Goal: Communication & Community: Ask a question

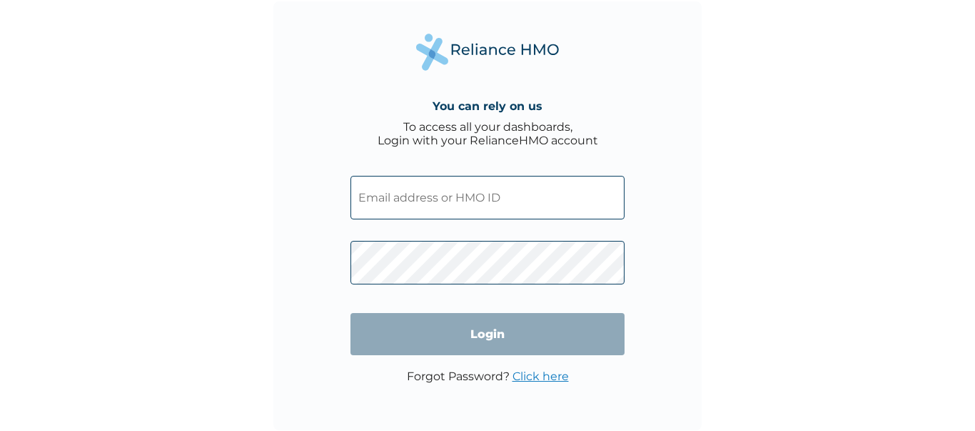
type input "hakeembale@bukkahut.com"
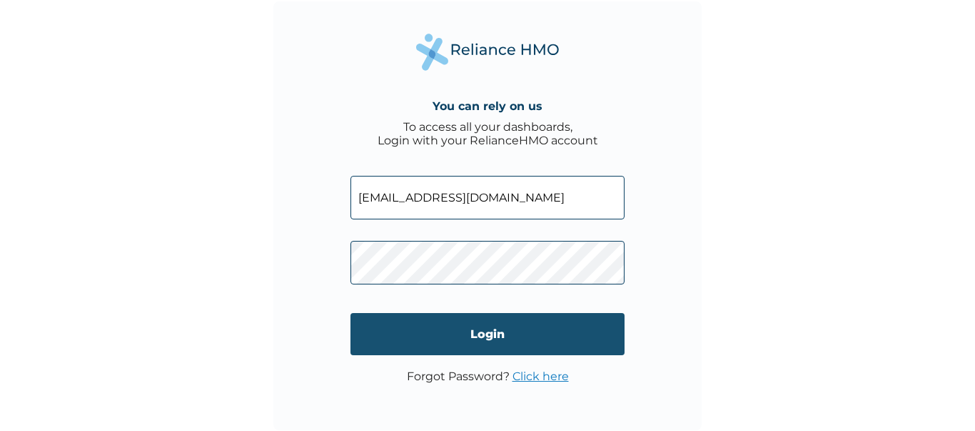
click at [490, 336] on input "Login" at bounding box center [488, 334] width 274 height 42
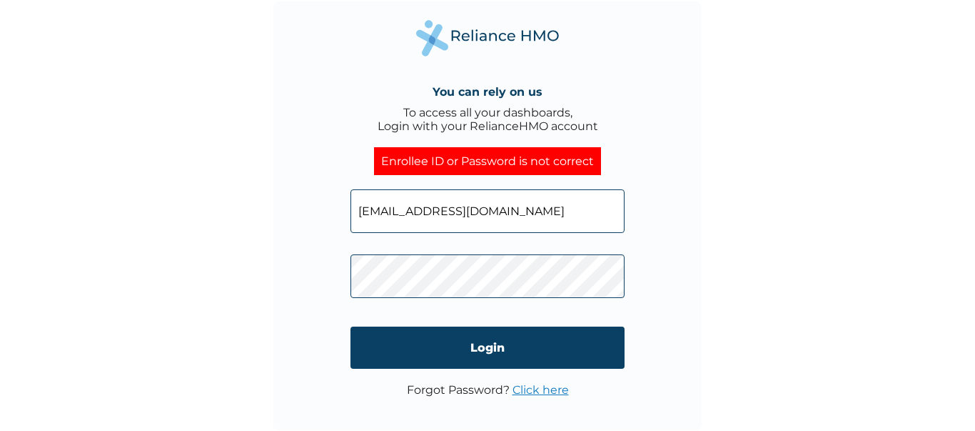
click at [253, 277] on div "You can rely on us To access all your dashboards, Login with your RelianceHMO a…" at bounding box center [487, 215] width 975 height 431
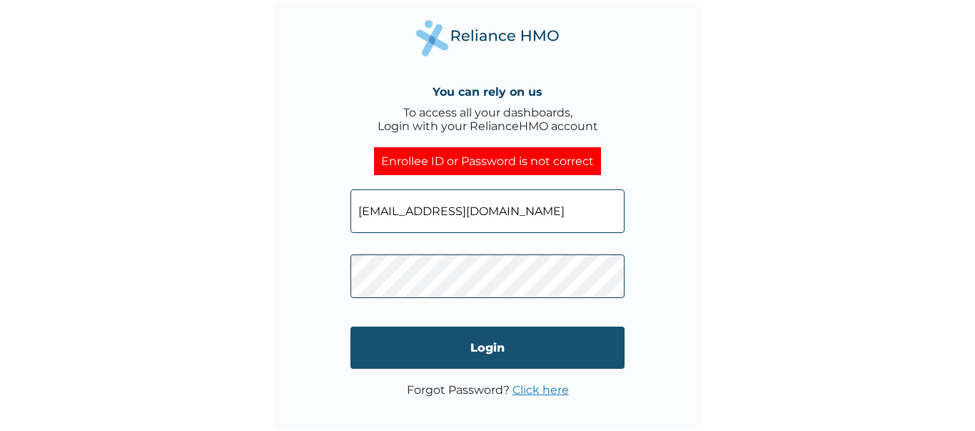
click at [382, 348] on input "Login" at bounding box center [488, 347] width 274 height 42
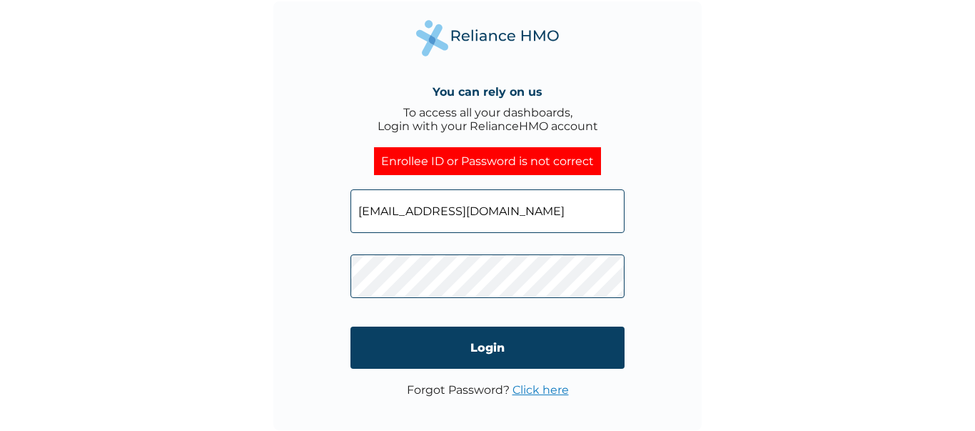
click at [551, 390] on link "Click here" at bounding box center [541, 390] width 56 height 14
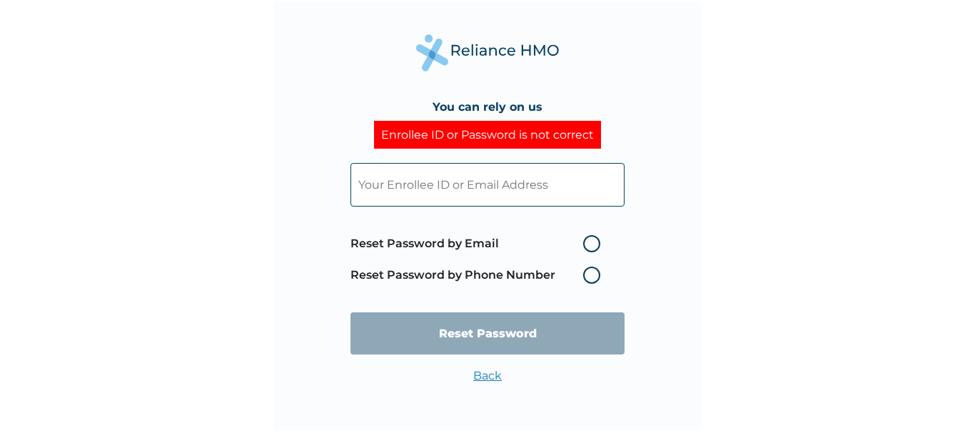
click at [586, 244] on label "Reset Password by Email" at bounding box center [479, 243] width 257 height 17
click at [586, 244] on input "Reset Password by Email" at bounding box center [574, 243] width 23 height 23
radio input "true"
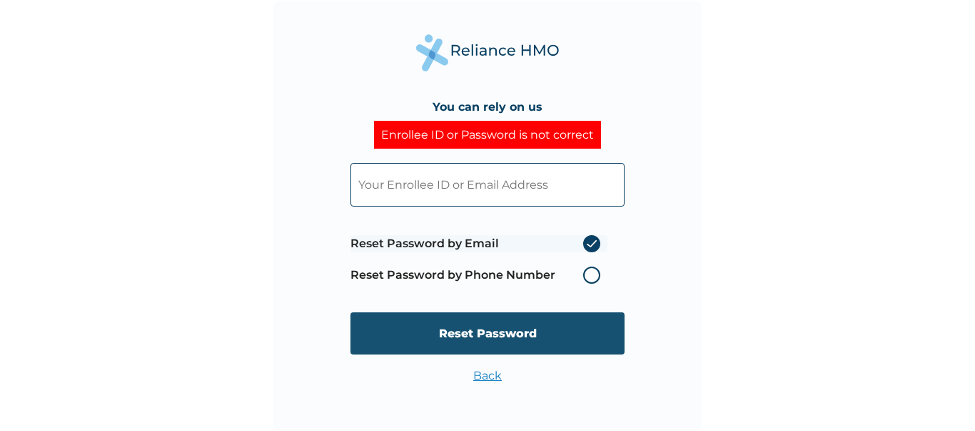
click at [477, 333] on input "Reset Password" at bounding box center [488, 333] width 274 height 42
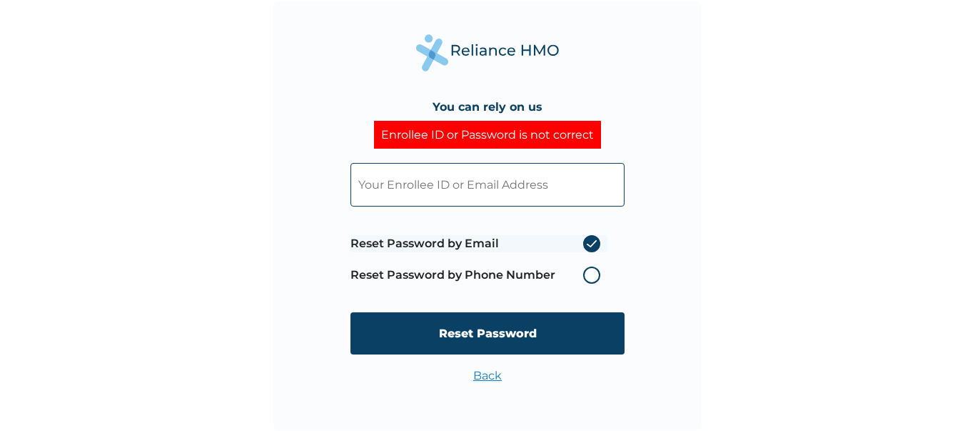
click at [452, 183] on input "text" at bounding box center [488, 185] width 274 height 44
type input "hakeembale@bukkahut.com"
click at [461, 336] on input "Reset Password" at bounding box center [488, 333] width 274 height 42
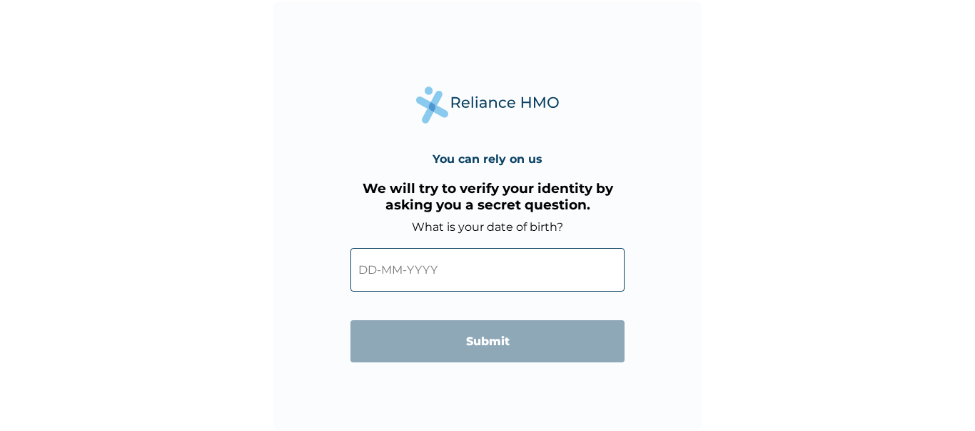
click at [428, 273] on input "text" at bounding box center [488, 270] width 274 height 44
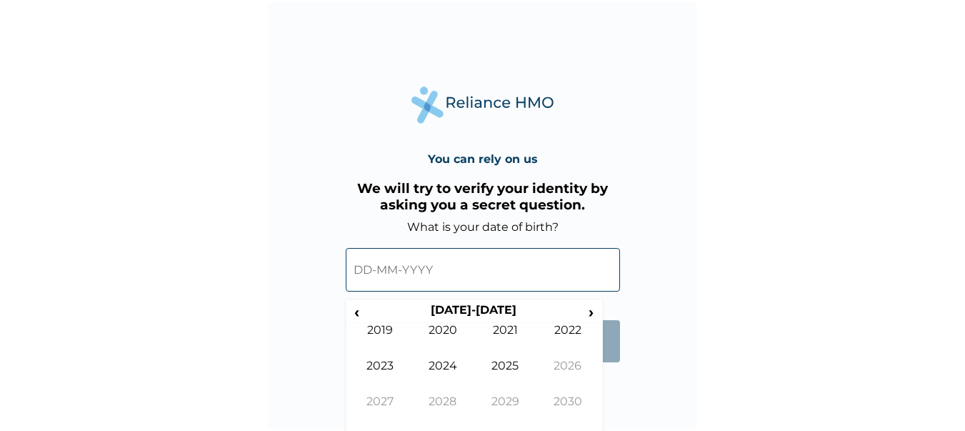
scroll to position [3, 0]
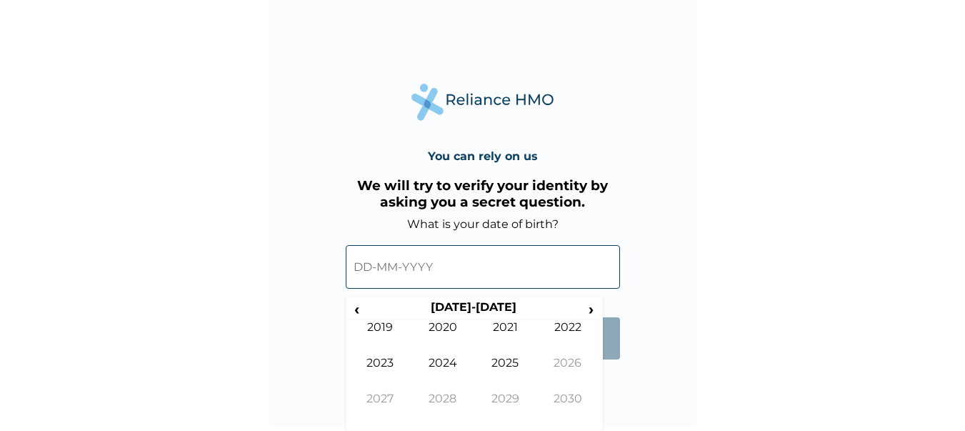
click at [612, 366] on form "What is your date of birth? ‹ 2020-2029 › 2019 2020 2021 2022 2023 2024 2025 20…" at bounding box center [483, 295] width 274 height 156
click at [416, 268] on input "text" at bounding box center [483, 267] width 274 height 44
click at [436, 251] on input "text" at bounding box center [483, 267] width 274 height 44
click at [358, 310] on span "‹" at bounding box center [356, 309] width 15 height 18
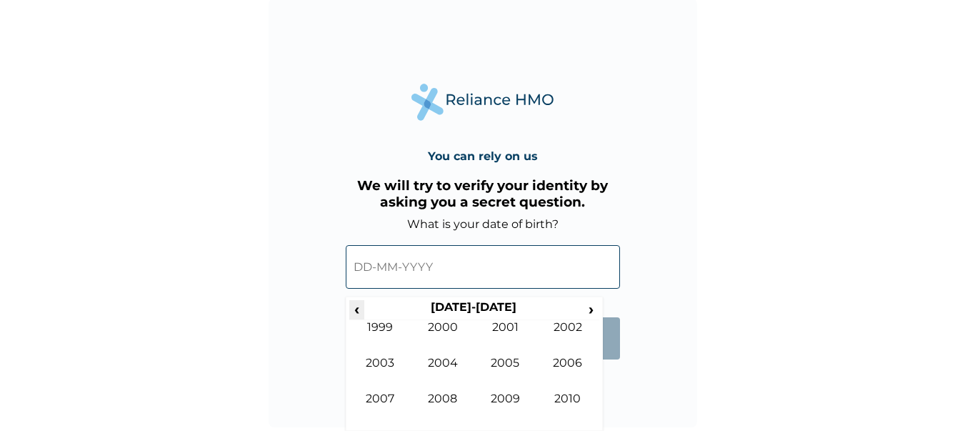
click at [358, 310] on span "‹" at bounding box center [356, 309] width 15 height 18
click at [590, 306] on span "›" at bounding box center [591, 309] width 16 height 18
click at [443, 354] on td "1990" at bounding box center [442, 338] width 63 height 36
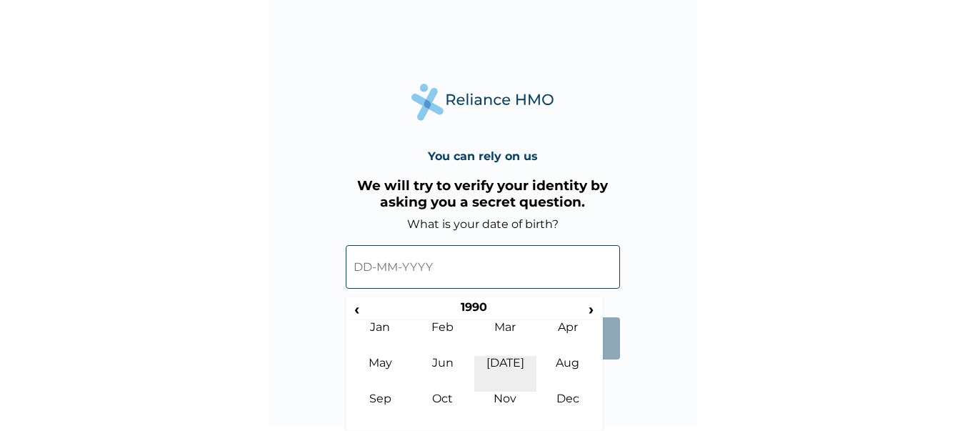
click at [515, 363] on td "Jul" at bounding box center [505, 374] width 63 height 36
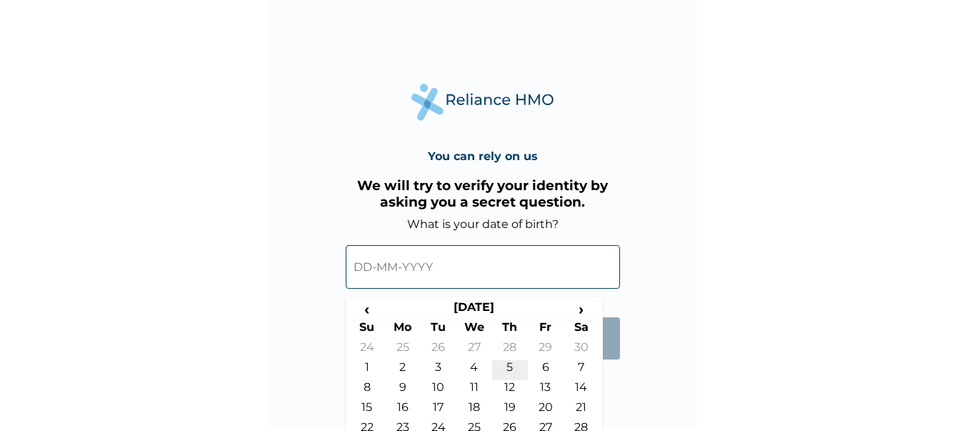
click at [510, 363] on td "5" at bounding box center [510, 370] width 36 height 20
type input "05-07-1990"
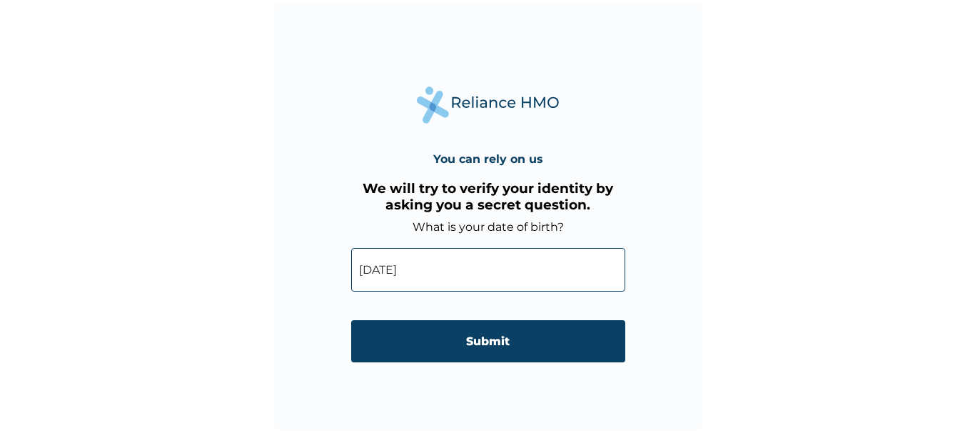
scroll to position [0, 0]
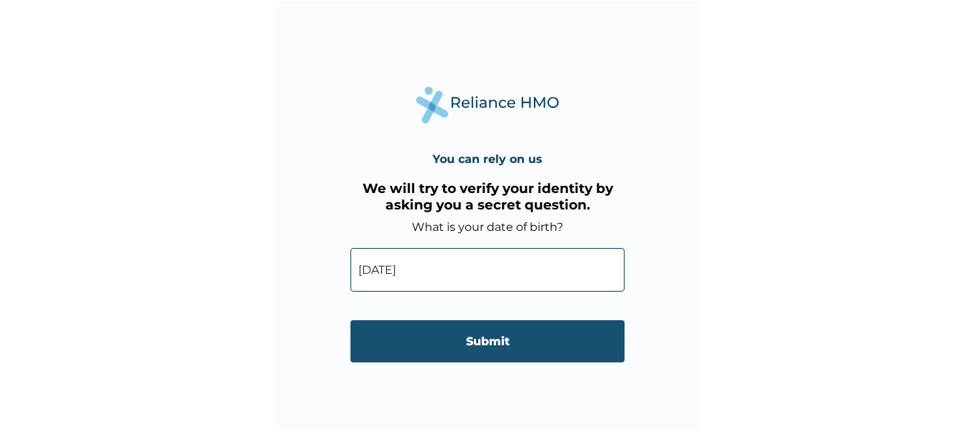
click at [487, 343] on input "Submit" at bounding box center [488, 341] width 274 height 42
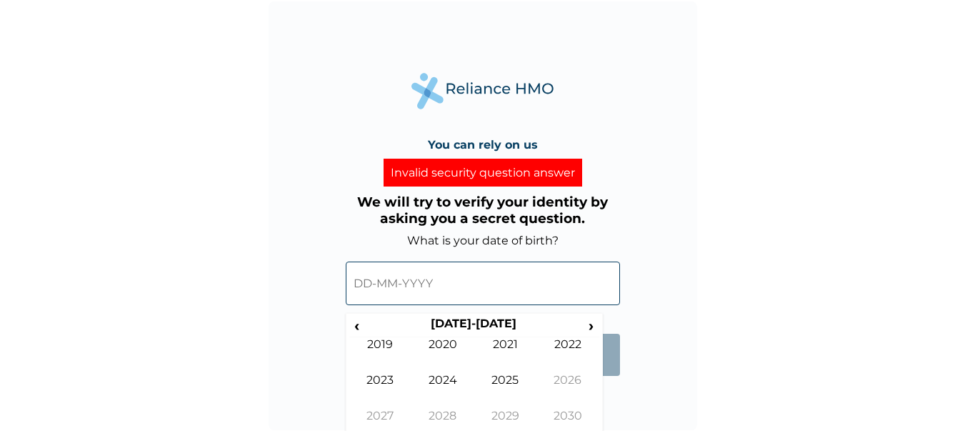
click at [438, 282] on input "text" at bounding box center [483, 283] width 274 height 44
click at [356, 329] on span "‹" at bounding box center [356, 325] width 15 height 18
click at [360, 328] on span "‹" at bounding box center [356, 325] width 15 height 18
click at [447, 375] on td "1994" at bounding box center [442, 391] width 63 height 36
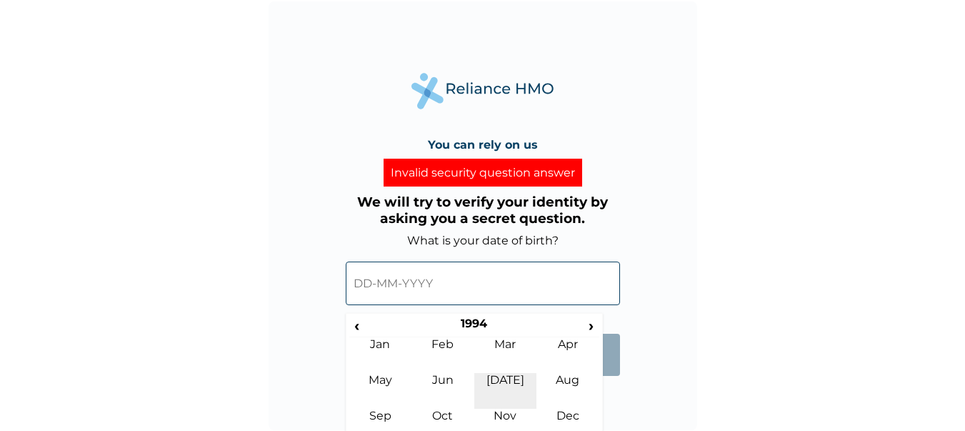
click at [507, 380] on td "Jul" at bounding box center [505, 391] width 63 height 36
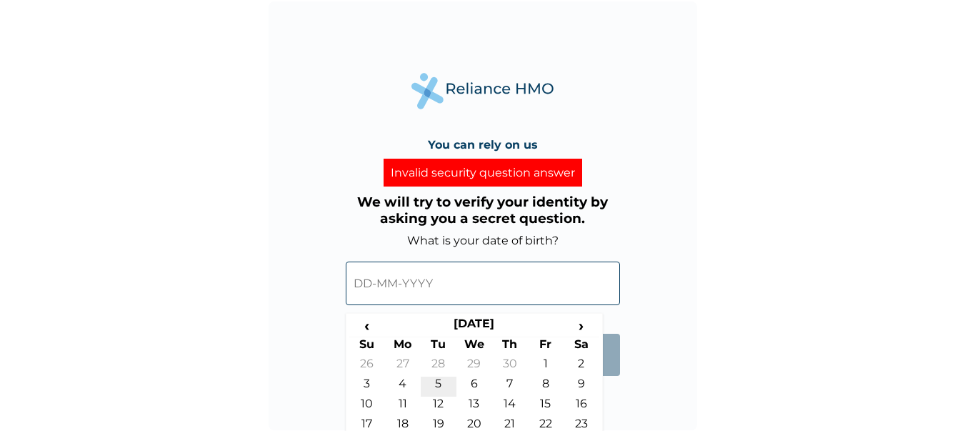
click at [439, 383] on td "5" at bounding box center [439, 386] width 36 height 20
type input "05-07-1994"
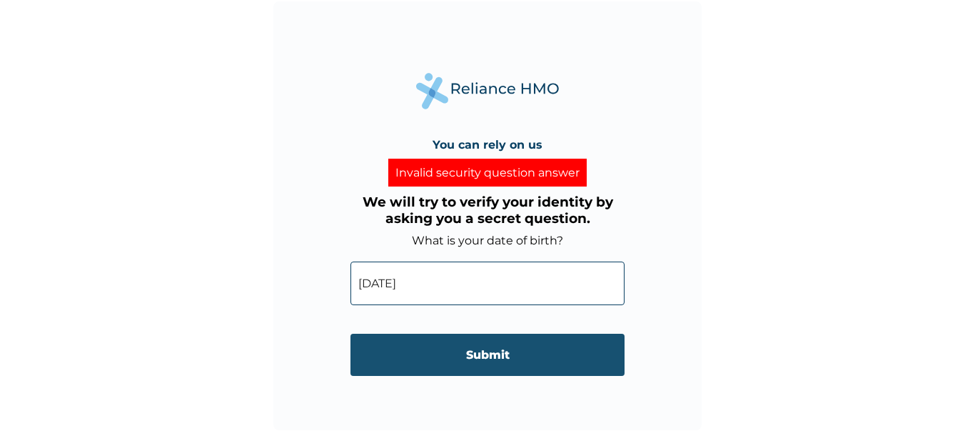
click at [458, 366] on input "Submit" at bounding box center [488, 354] width 274 height 42
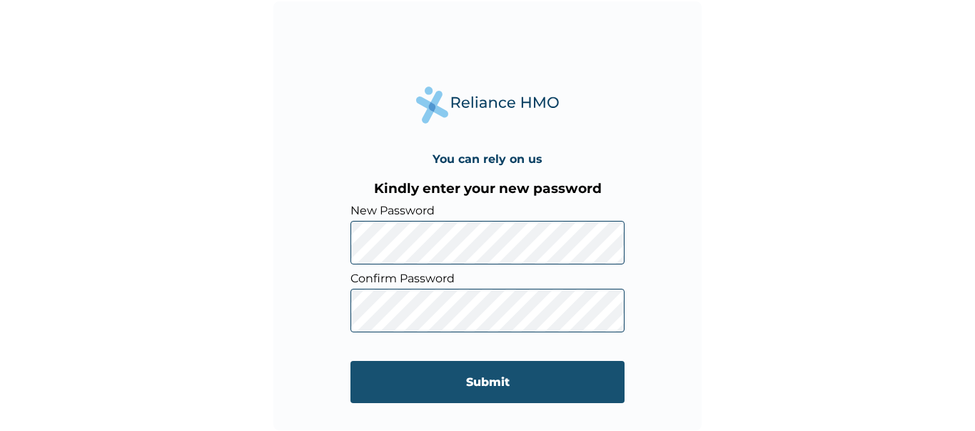
click at [460, 373] on input "Submit" at bounding box center [488, 382] width 274 height 42
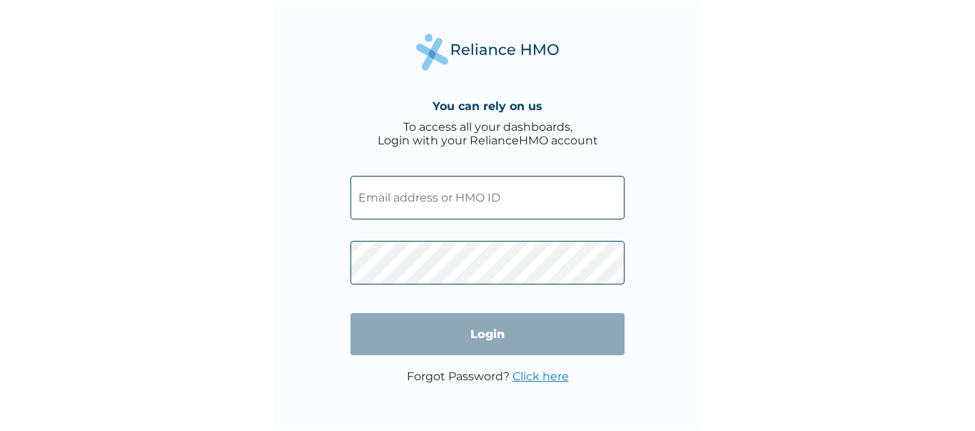
type input "hakeembale@bukkahut.com"
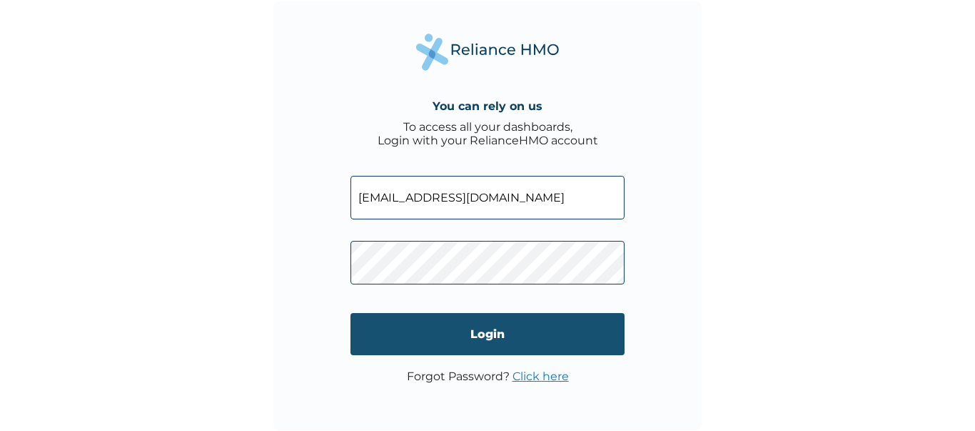
click at [483, 336] on input "Login" at bounding box center [488, 334] width 274 height 42
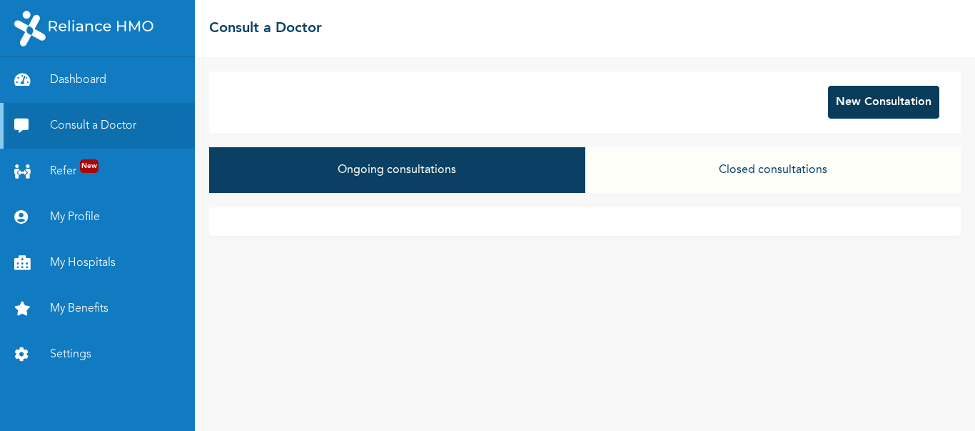
click at [877, 104] on button "New Consultation" at bounding box center [883, 102] width 111 height 33
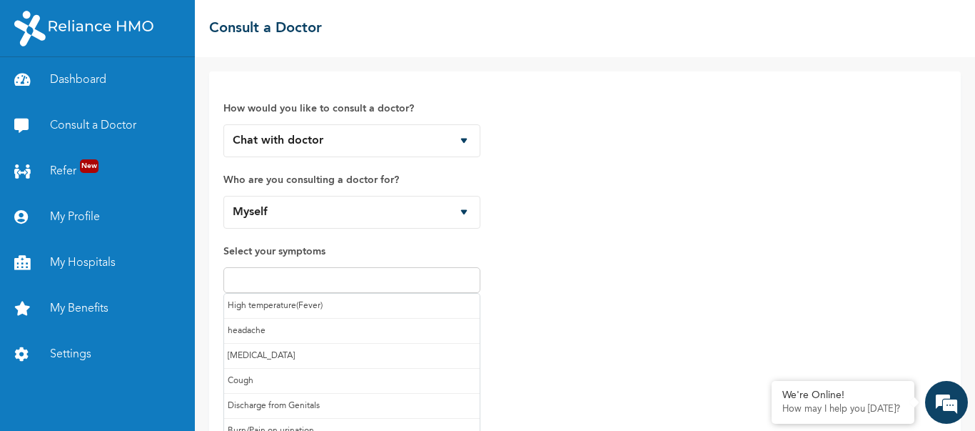
click at [348, 284] on input "text" at bounding box center [352, 279] width 248 height 17
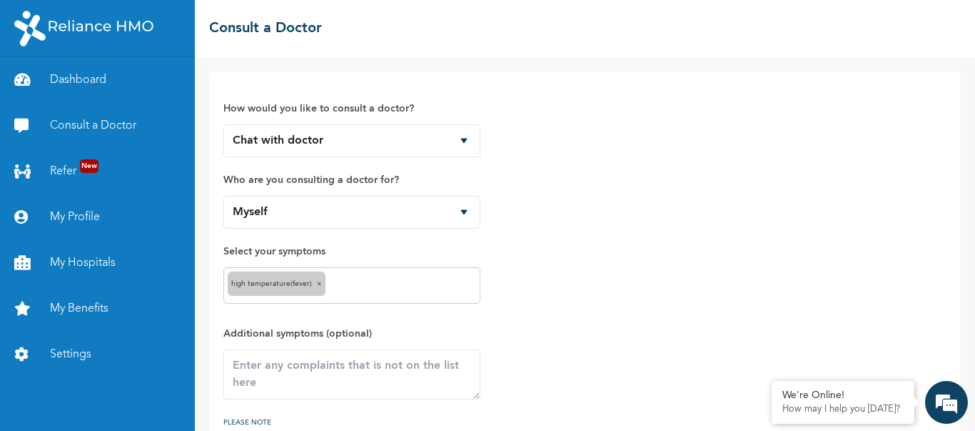
click at [371, 281] on input "text" at bounding box center [402, 285] width 147 height 17
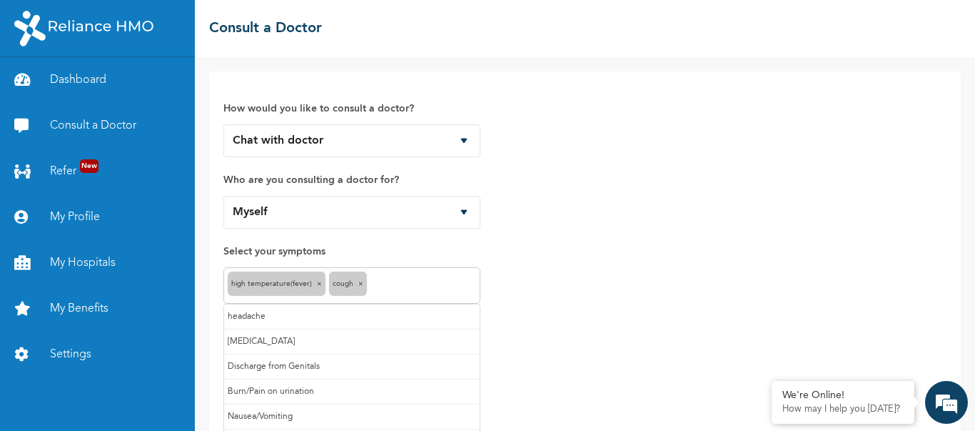
click at [406, 281] on input "text" at bounding box center [424, 285] width 106 height 17
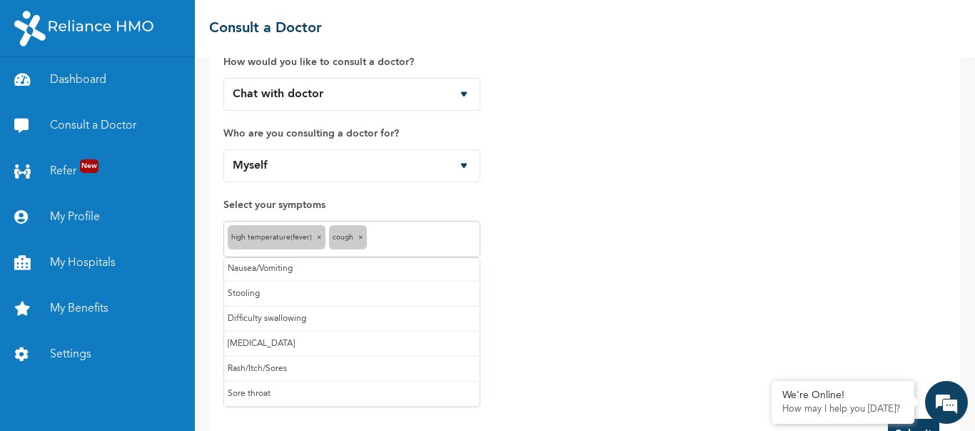
scroll to position [71, 0]
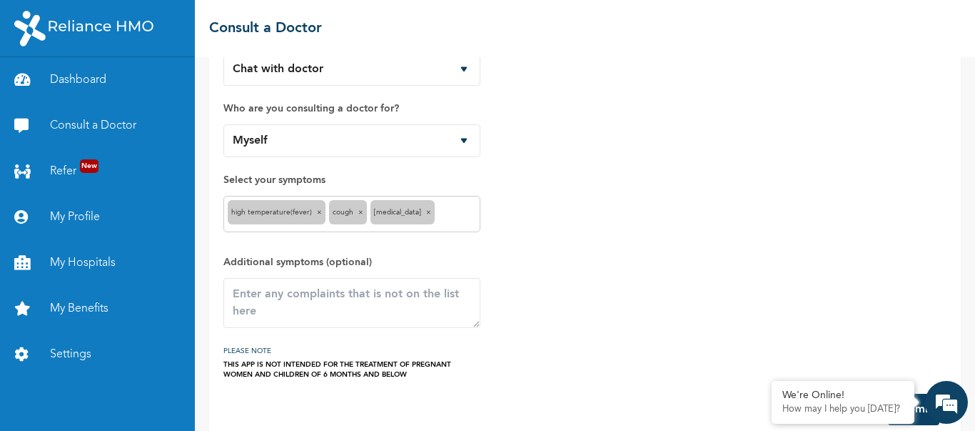
click at [448, 210] on input "text" at bounding box center [457, 214] width 38 height 17
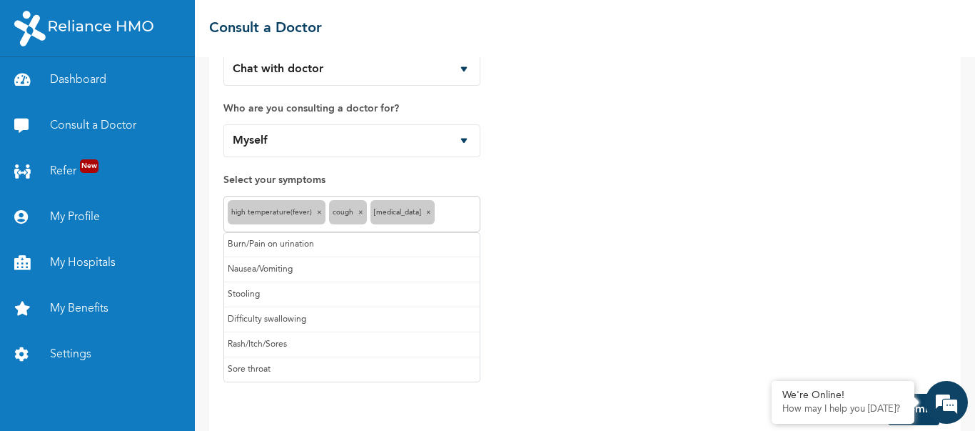
scroll to position [76, 0]
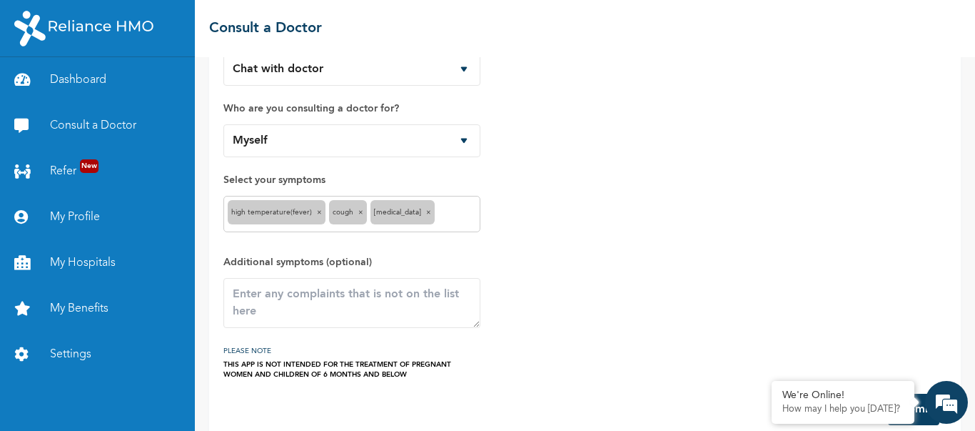
click at [426, 179] on label "Select your symptoms" at bounding box center [351, 179] width 257 height 17
click at [292, 297] on textarea at bounding box center [351, 303] width 257 height 50
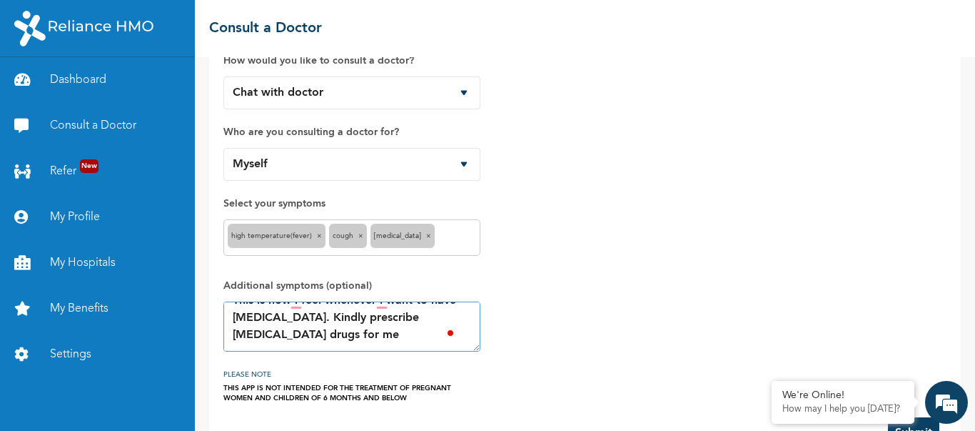
scroll to position [0, 0]
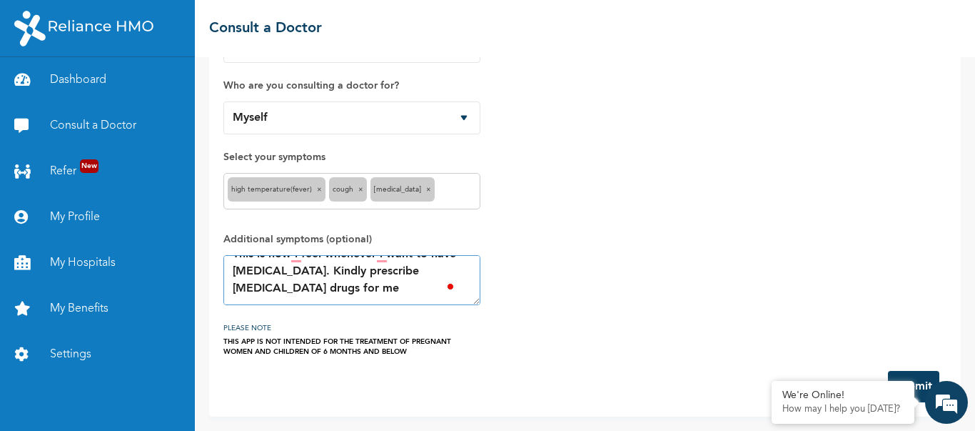
type textarea "This is how i feel whenever i want to have Malaria. Kindly prescribe Malaria dr…"
click at [923, 375] on button "Submit" at bounding box center [913, 386] width 51 height 31
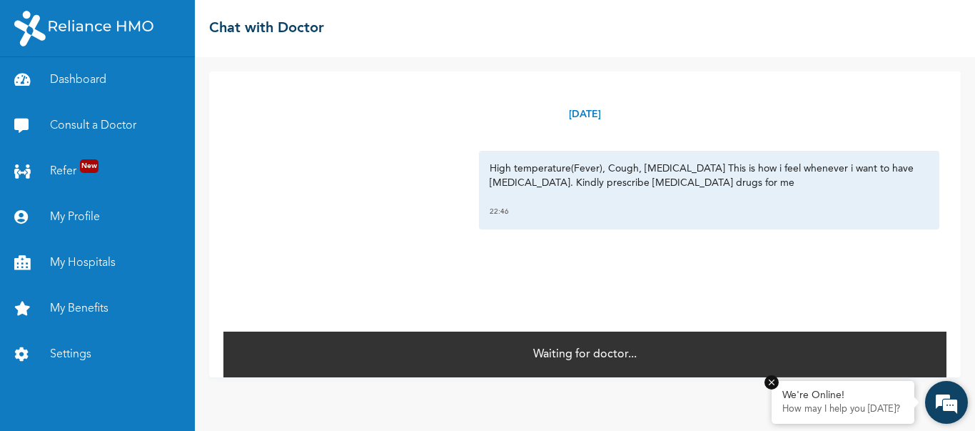
click at [771, 381] on em at bounding box center [772, 382] width 14 height 14
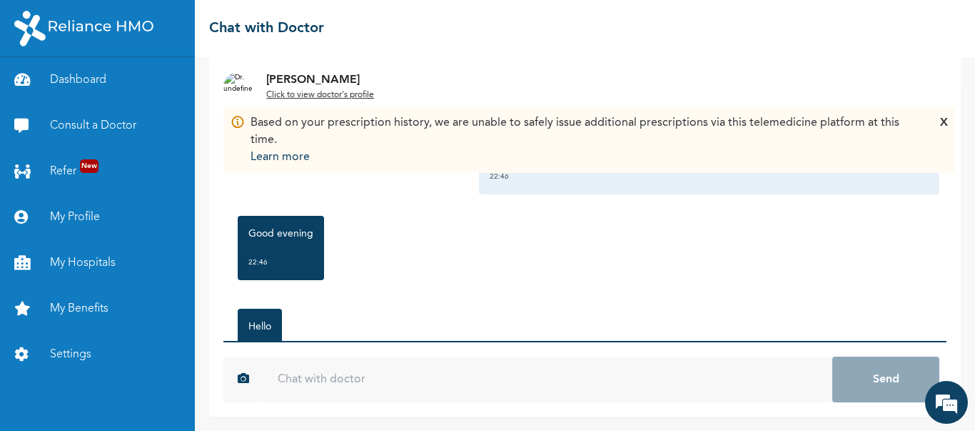
scroll to position [117, 0]
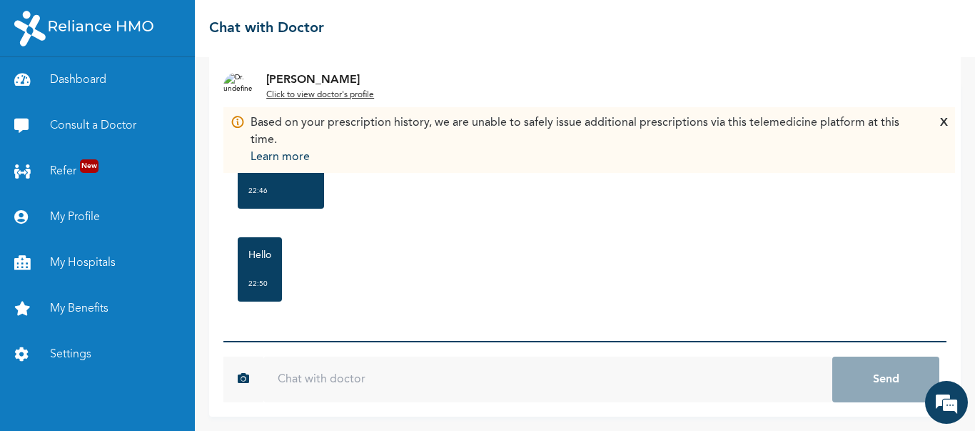
click at [343, 374] on input "text" at bounding box center [547, 379] width 569 height 46
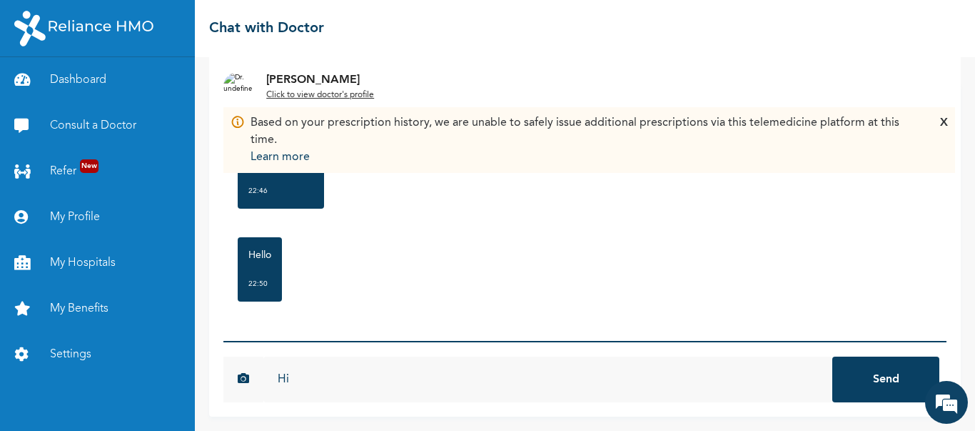
type input "Hi"
click at [832, 356] on button "Send" at bounding box center [885, 379] width 107 height 46
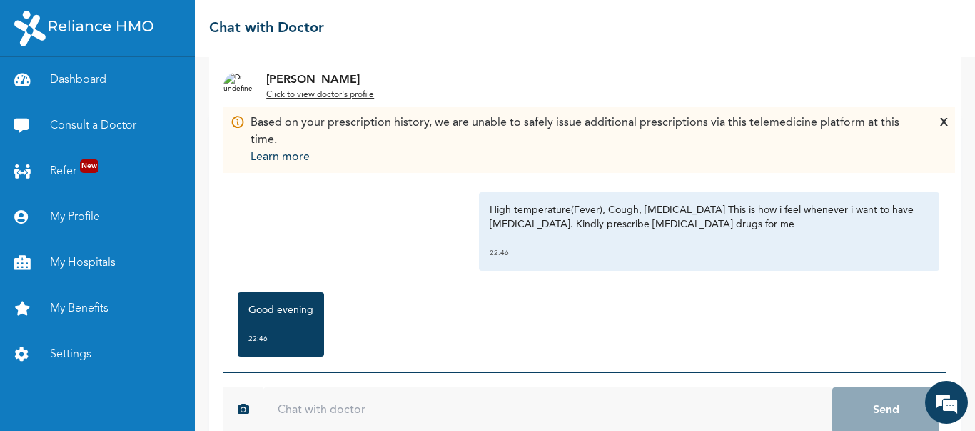
scroll to position [0, 0]
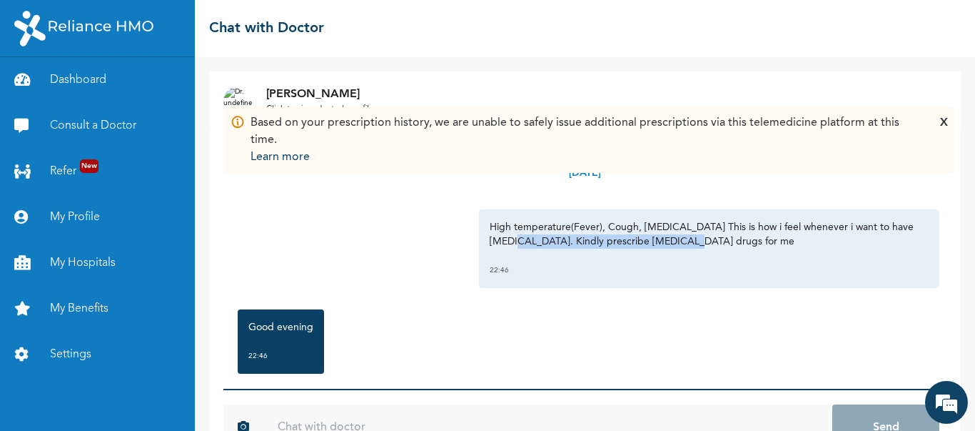
drag, startPoint x: 523, startPoint y: 241, endPoint x: 733, endPoint y: 247, distance: 210.0
click at [733, 247] on p "High temperature(Fever), Cough, [MEDICAL_DATA] This is how i feel whenever i wa…" at bounding box center [709, 234] width 439 height 29
copy p "Kindly prescribe Malaria drugs for me"
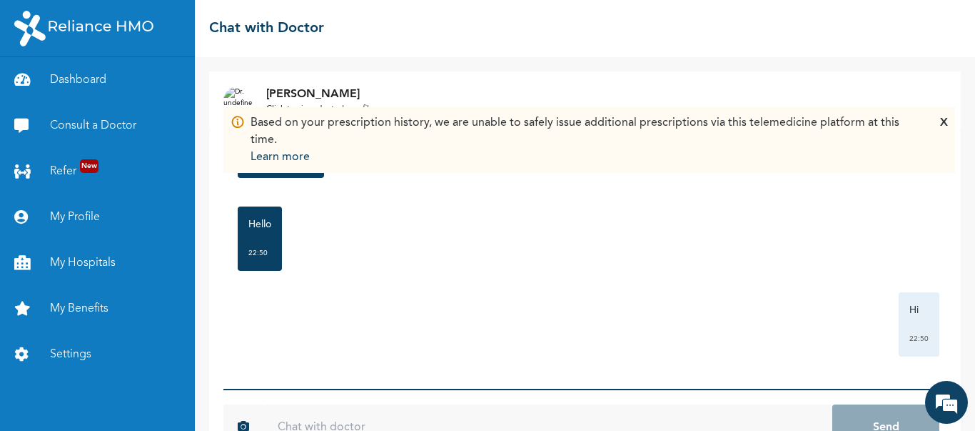
click at [478, 413] on input "text" at bounding box center [547, 427] width 569 height 46
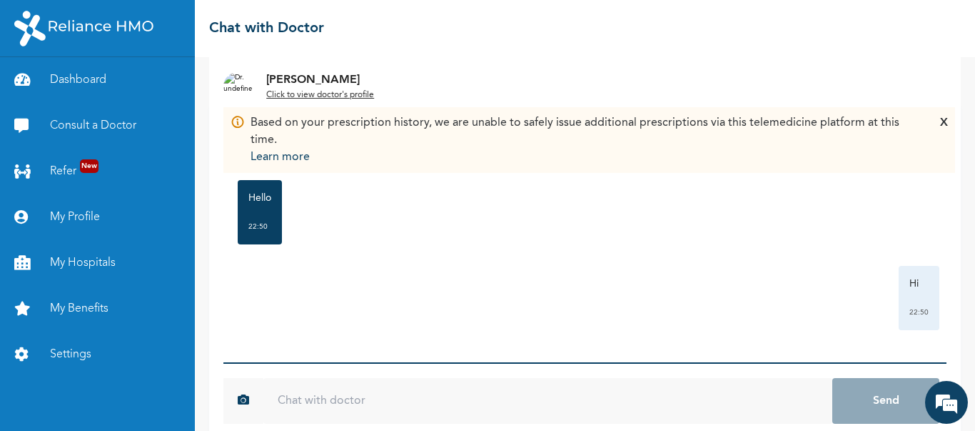
scroll to position [48, 0]
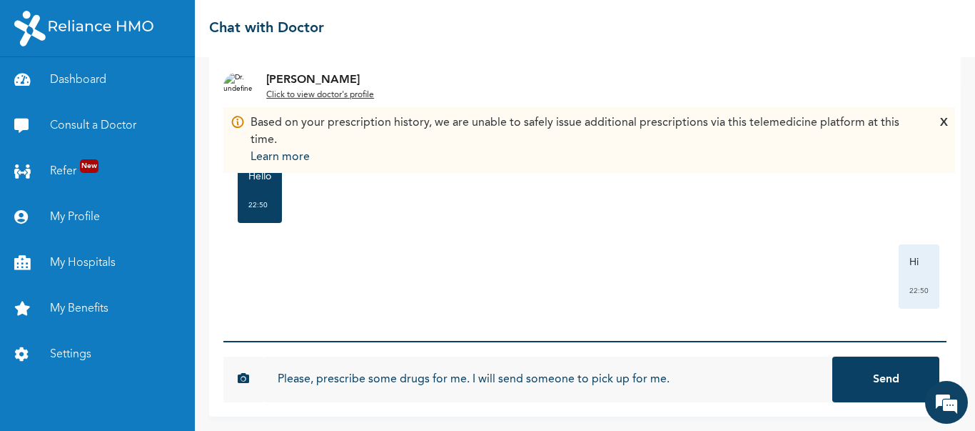
drag, startPoint x: 468, startPoint y: 378, endPoint x: 158, endPoint y: 378, distance: 309.9
click at [158, 378] on div "Dashboard Consult a Doctor Refer New My Profile My Hospitals My Benefits Settin…" at bounding box center [487, 215] width 975 height 431
click at [552, 377] on input "I will send someone to pick up for me." at bounding box center [547, 379] width 569 height 46
drag, startPoint x: 436, startPoint y: 376, endPoint x: 445, endPoint y: 377, distance: 9.3
click at [436, 376] on input "I will send someone to pick up for me." at bounding box center [547, 379] width 569 height 46
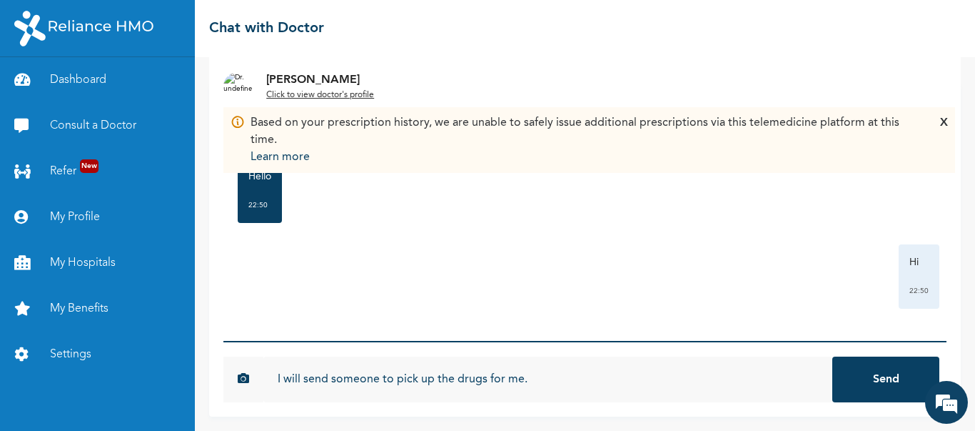
click at [571, 382] on input "I will send someone to pick up the drugs for me." at bounding box center [547, 379] width 569 height 46
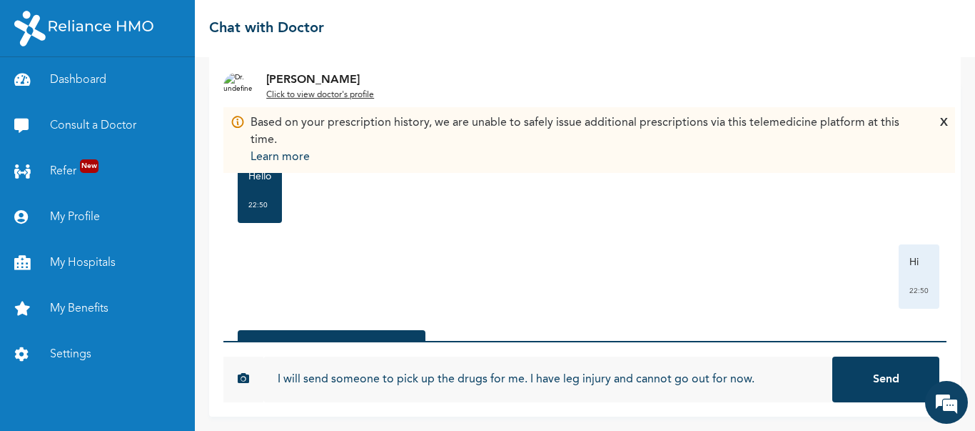
type input "I will send someone to pick up the drugs for me. I have leg injury and cannot g…"
click at [832, 356] on button "Send" at bounding box center [885, 379] width 107 height 46
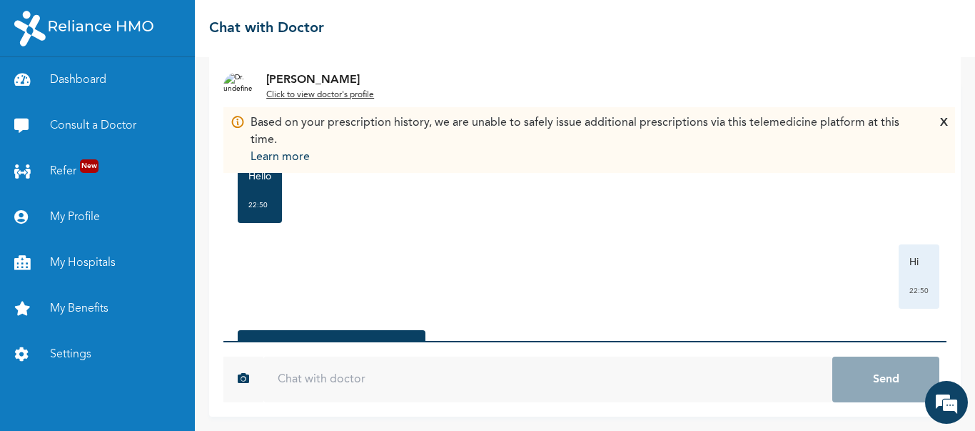
paste input "Please, prescribe some drugs for me."
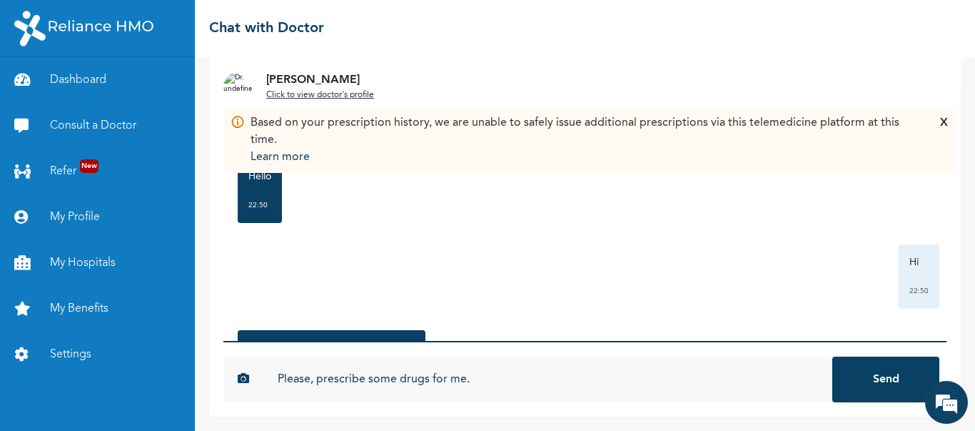
type input "Please, prescribe some drugs for me."
click at [899, 383] on button "Send" at bounding box center [885, 379] width 107 height 46
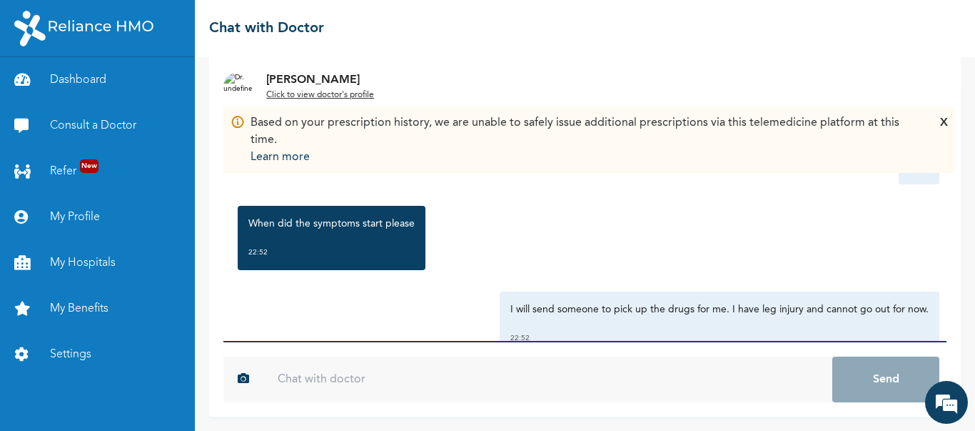
scroll to position [367, 0]
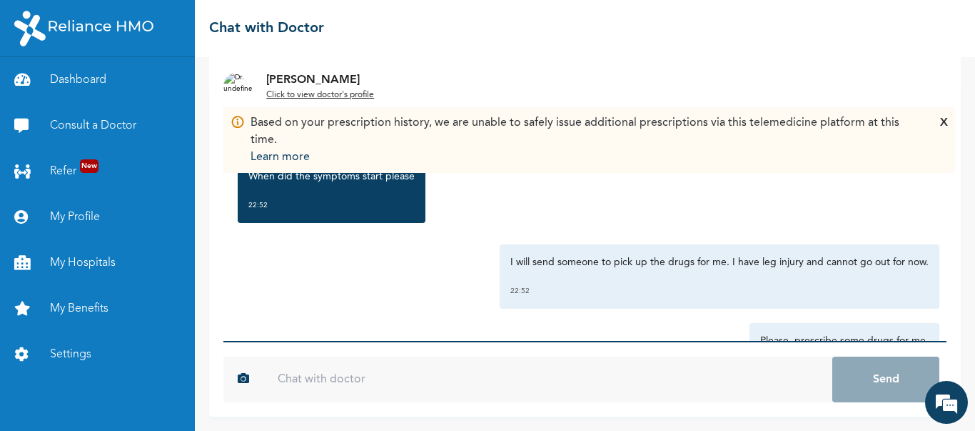
click at [397, 383] on input "text" at bounding box center [547, 379] width 569 height 46
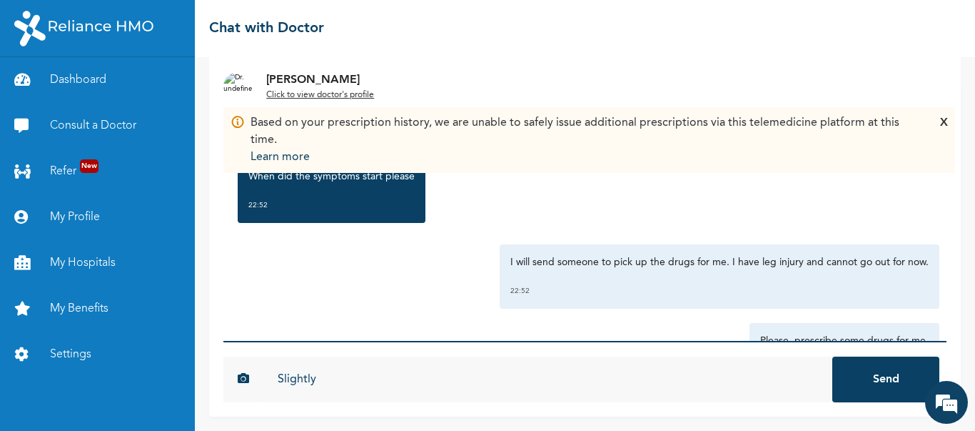
click at [283, 376] on input "Slightly" at bounding box center [547, 379] width 569 height 46
click at [441, 383] on input "2 days ago but slightly" at bounding box center [547, 379] width 569 height 46
type input "[DATE] but slightly then.."
click at [832, 356] on button "Send" at bounding box center [885, 379] width 107 height 46
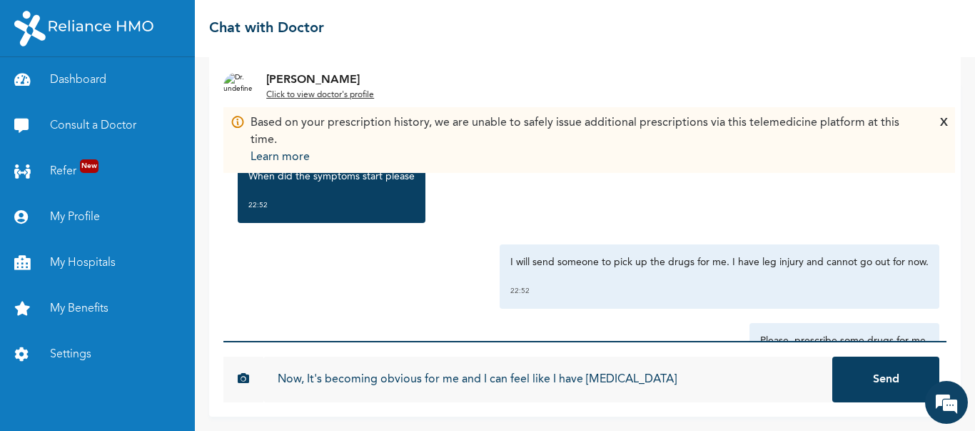
type input "Now, It's becoming obvious for me and I can feel like I have [MEDICAL_DATA]"
click at [832, 356] on button "Send" at bounding box center [885, 379] width 107 height 46
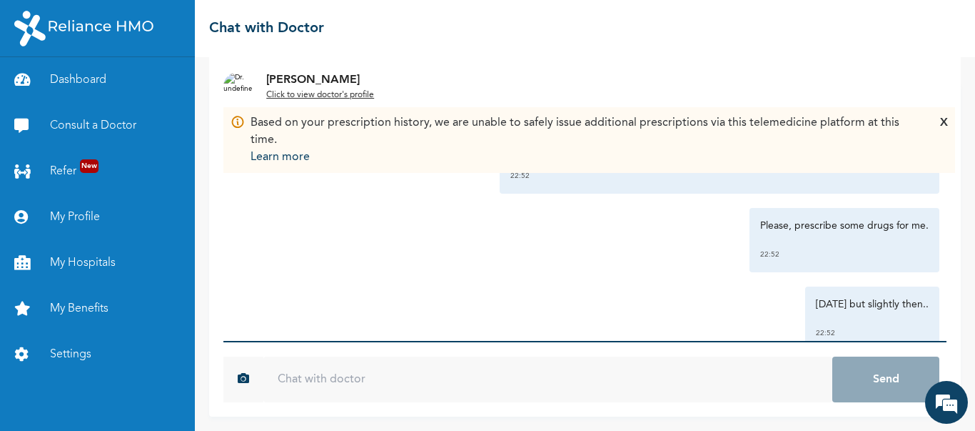
scroll to position [695, 0]
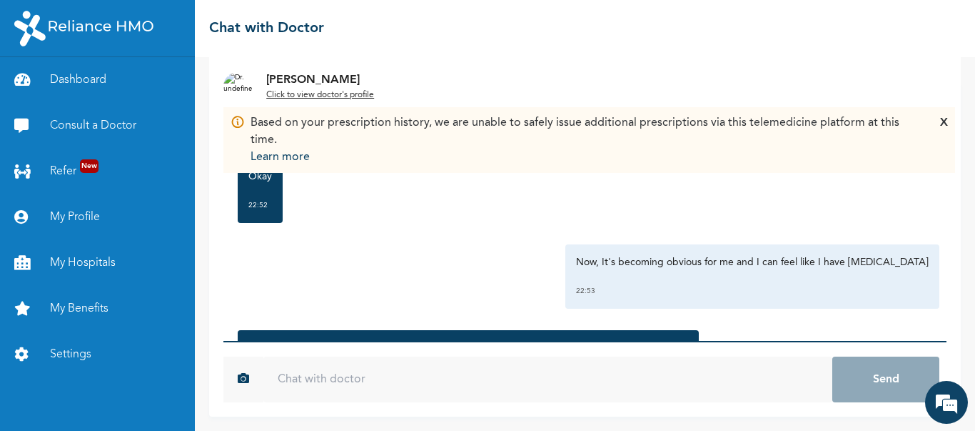
click at [941, 121] on div "X" at bounding box center [944, 139] width 8 height 51
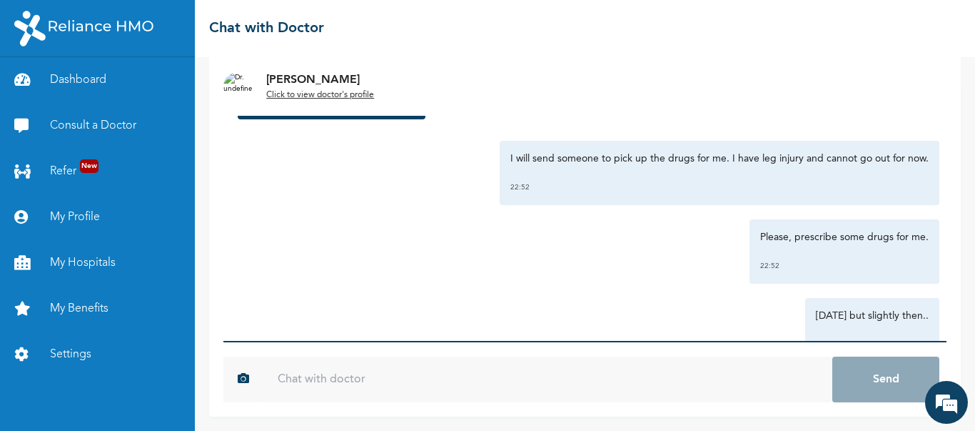
scroll to position [446, 0]
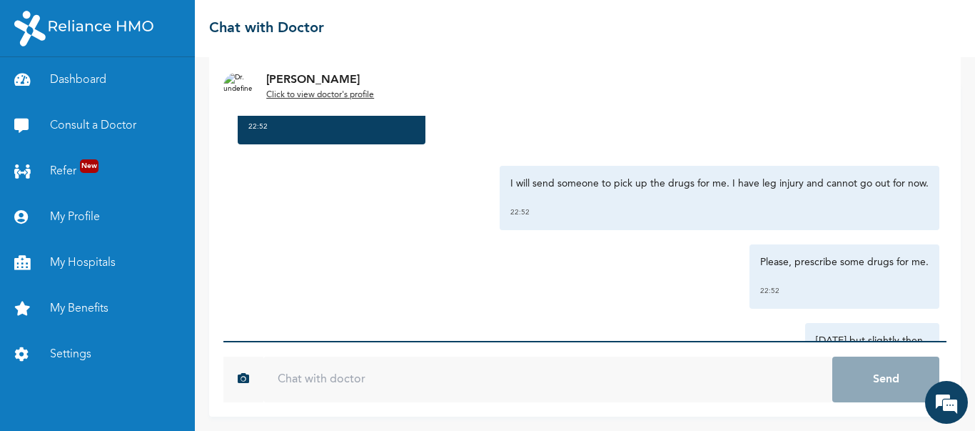
click at [538, 186] on p "I will send someone to pick up the drugs for me. I have leg injury and cannot g…" at bounding box center [719, 183] width 418 height 14
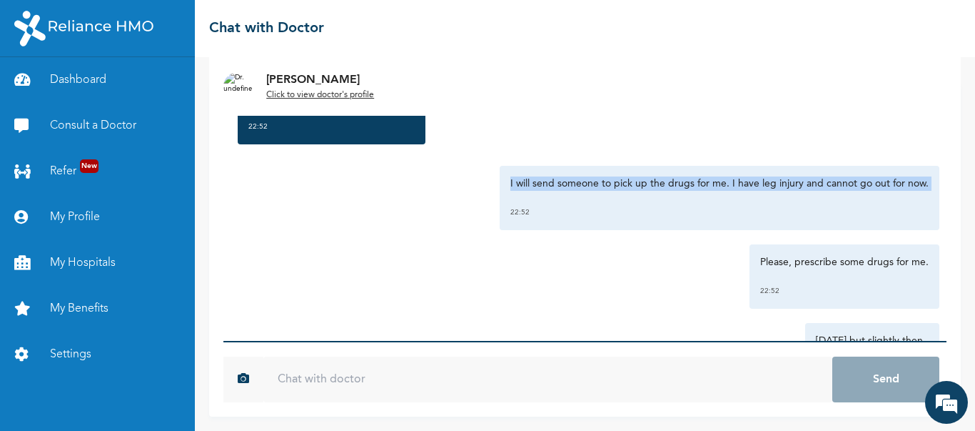
click at [538, 186] on p "I will send someone to pick up the drugs for me. I have leg injury and cannot g…" at bounding box center [719, 183] width 418 height 14
click at [639, 186] on p "I will send someone to pick up the drugs for me. I have leg injury and cannot g…" at bounding box center [719, 183] width 418 height 14
drag, startPoint x: 711, startPoint y: 181, endPoint x: 944, endPoint y: 185, distance: 232.8
click at [944, 185] on div "Monday, October 13th 2025 High temperature(Fever), Cough, Runny nose This is ho…" at bounding box center [585, 249] width 752 height 334
copy p "I have leg injury and cannot go out for now."
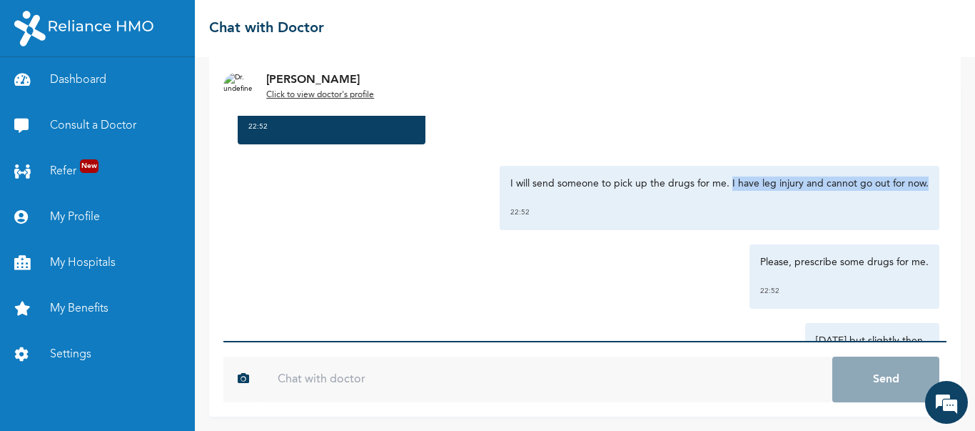
scroll to position [802, 0]
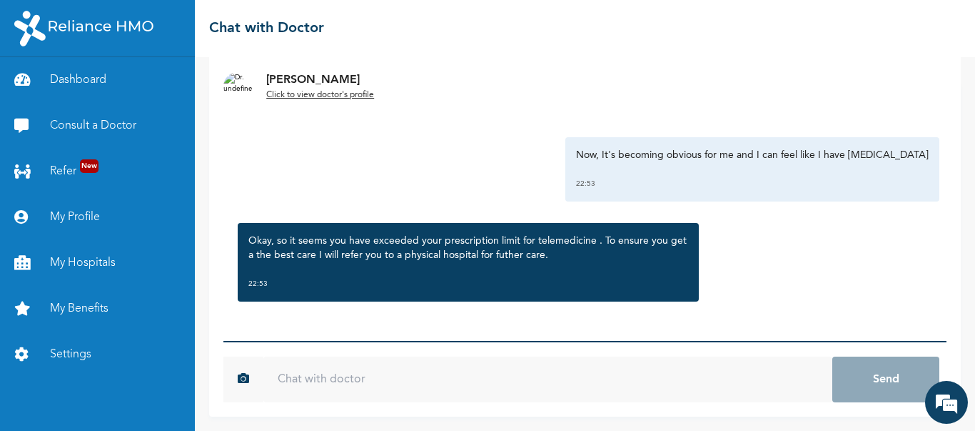
click at [486, 367] on input "text" at bounding box center [547, 379] width 569 height 46
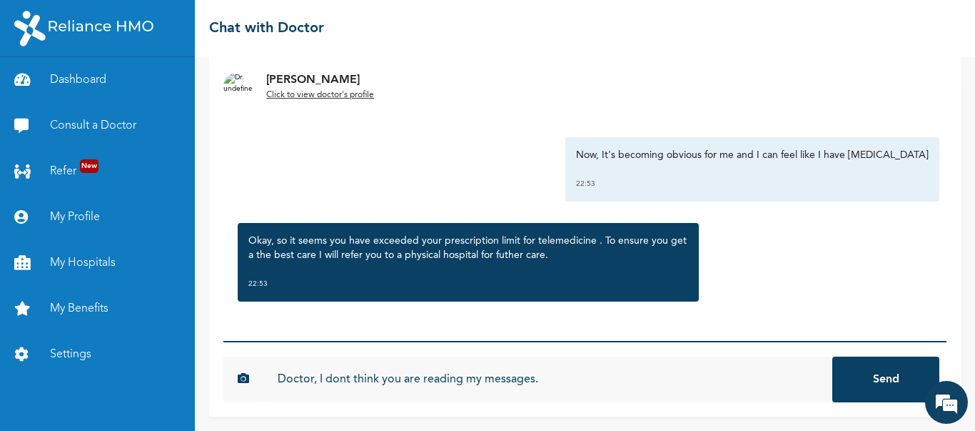
type input "Doctor, I dont think you are reading my messages."
click at [832, 356] on button "Send" at bounding box center [885, 379] width 107 height 46
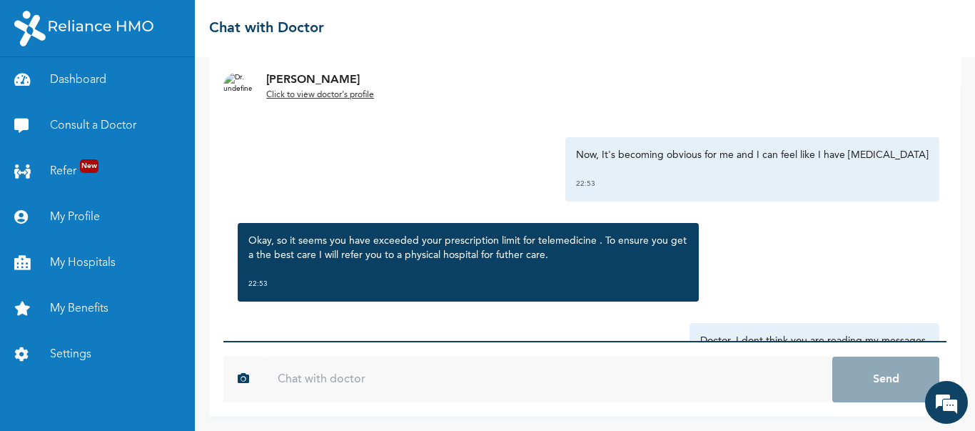
paste input "I have leg injury and cannot go out for now."
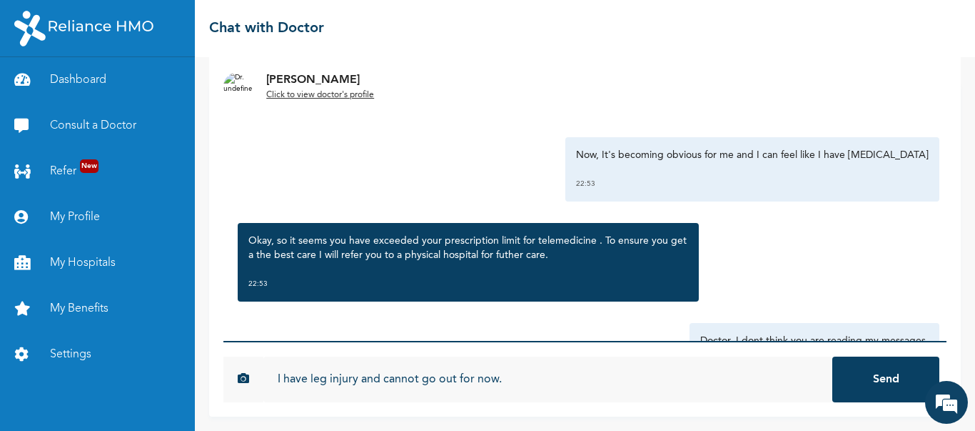
click at [286, 376] on input "I have leg injury and cannot go out for now." at bounding box center [547, 379] width 569 height 46
type input "I said have leg injury and cannot go out for now."
click at [832, 356] on button "Send" at bounding box center [885, 379] width 107 height 46
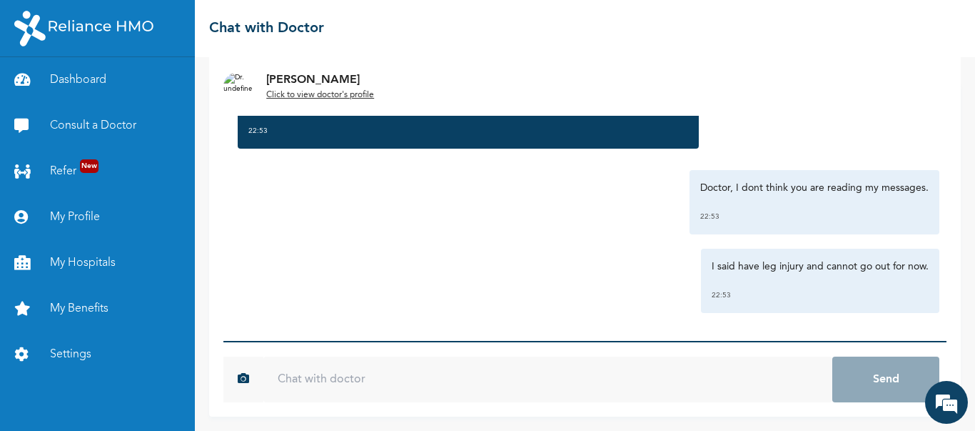
scroll to position [960, 0]
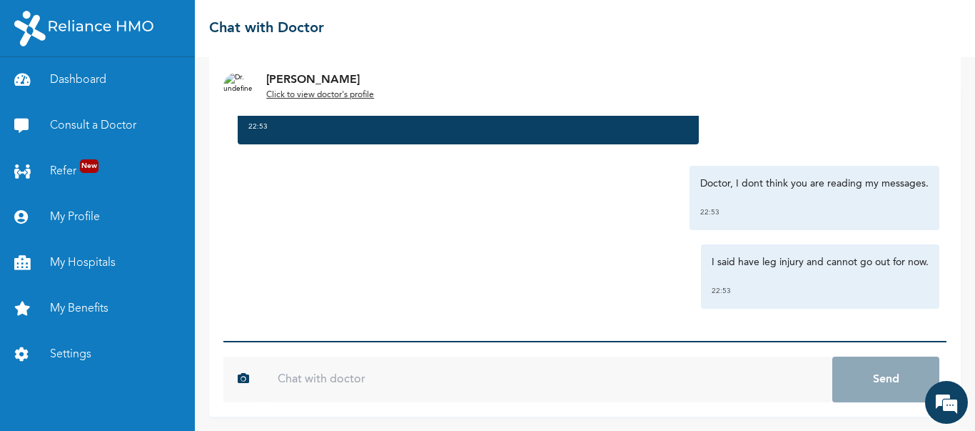
click at [633, 381] on input "text" at bounding box center [547, 379] width 569 height 46
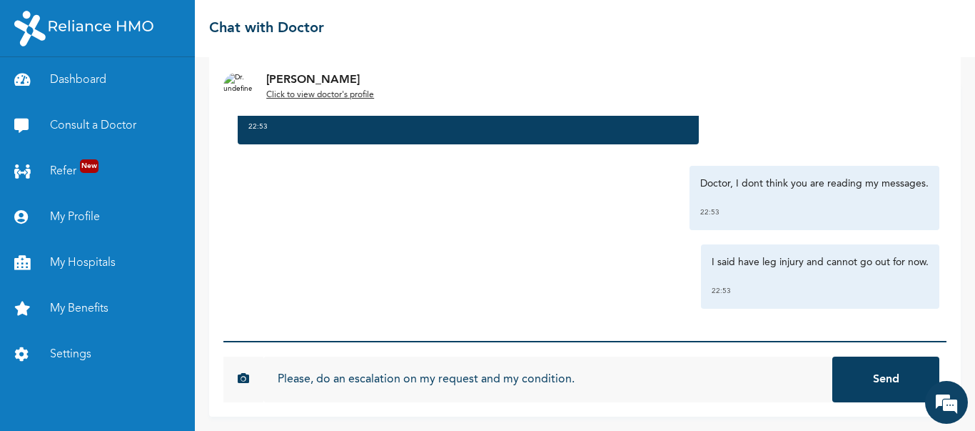
type input "Please, do an escalation on my request and my condition."
click at [832, 356] on button "Send" at bounding box center [885, 379] width 107 height 46
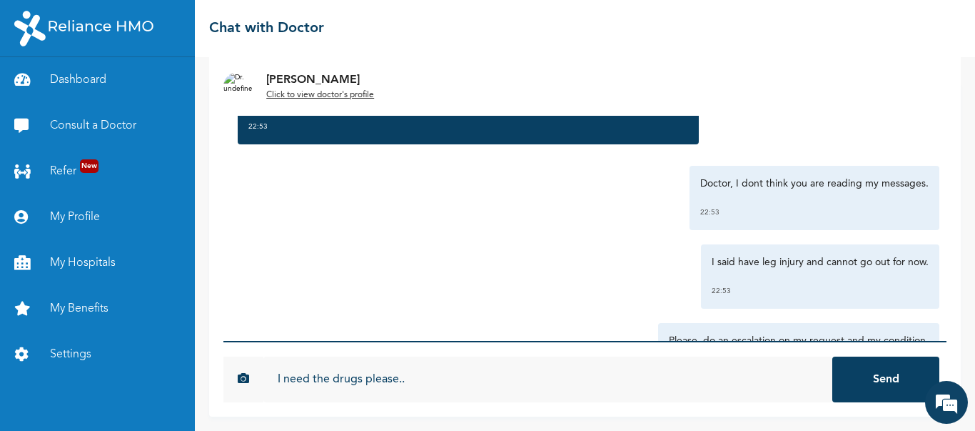
type input "I need the drugs please.."
click at [832, 356] on button "Send" at bounding box center [885, 379] width 107 height 46
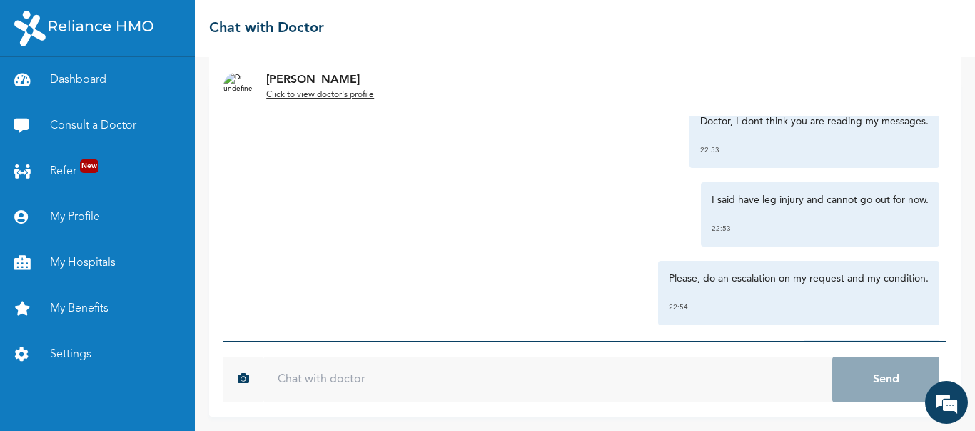
scroll to position [1117, 0]
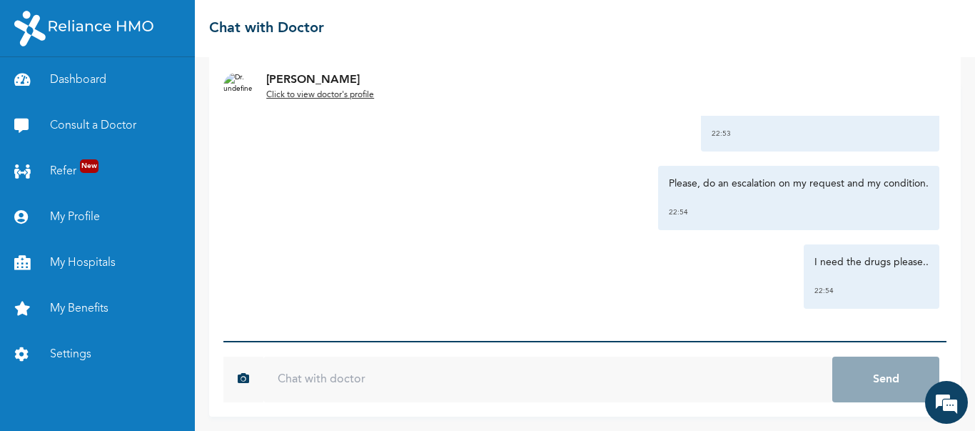
click at [509, 376] on input "text" at bounding box center [547, 379] width 569 height 46
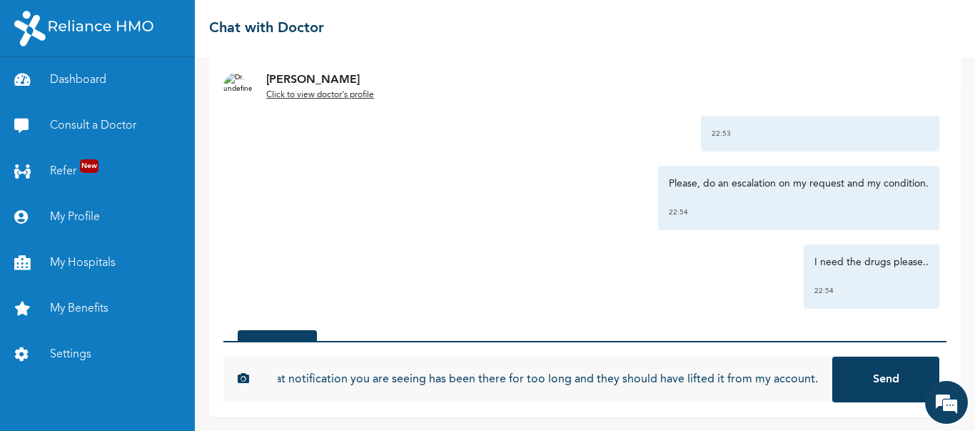
scroll to position [0, 19]
type input "That notification you are seeing has been there for too long and they should ha…"
click at [832, 356] on button "Send" at bounding box center [885, 379] width 107 height 46
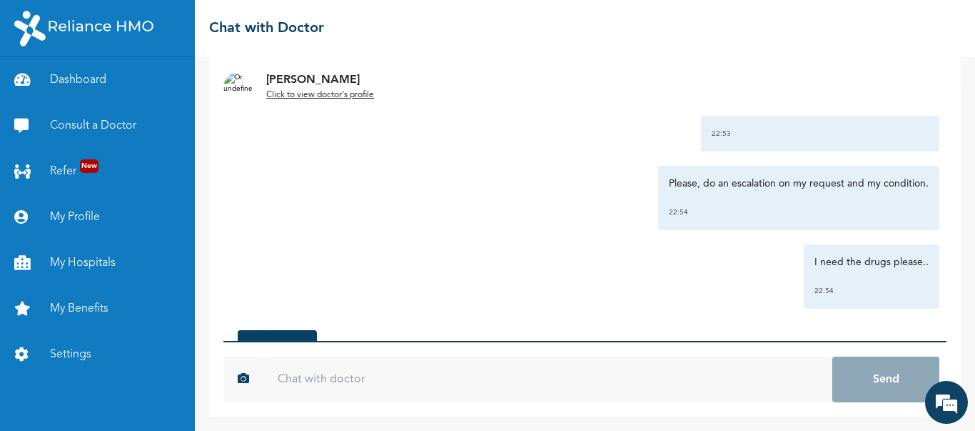
scroll to position [1302, 0]
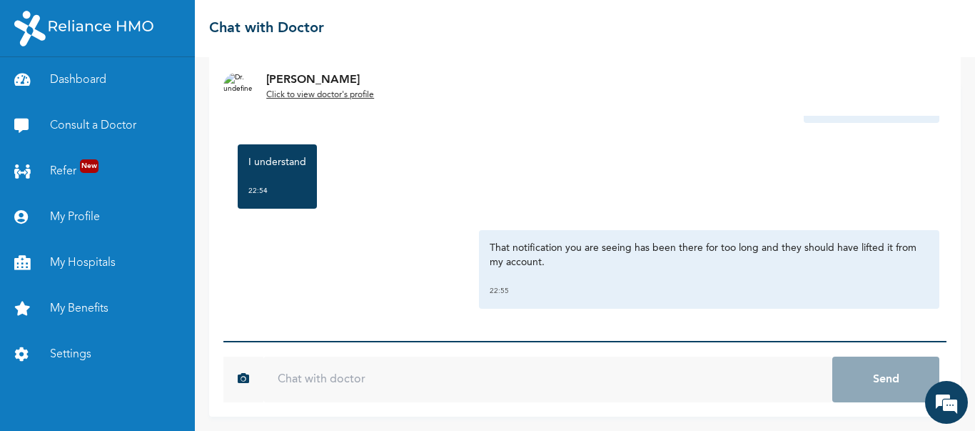
click at [387, 373] on input "text" at bounding box center [547, 379] width 569 height 46
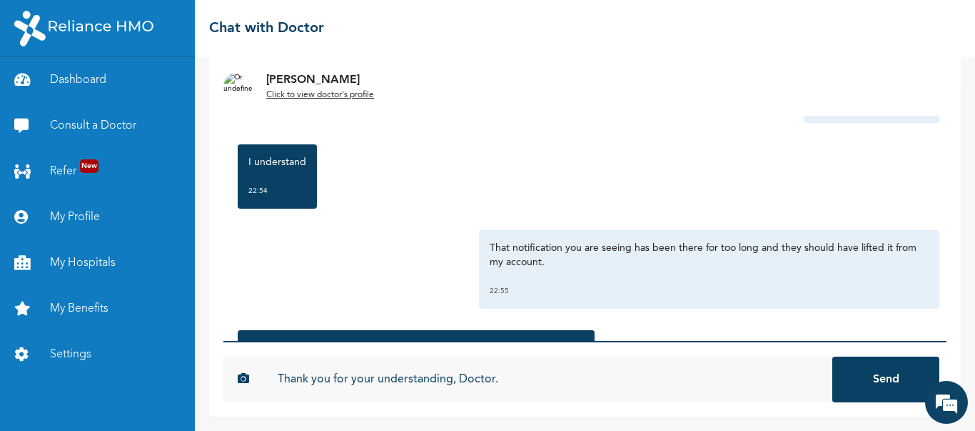
type input "Thank you for your understanding, Doctor."
click at [832, 356] on button "Send" at bounding box center [885, 379] width 107 height 46
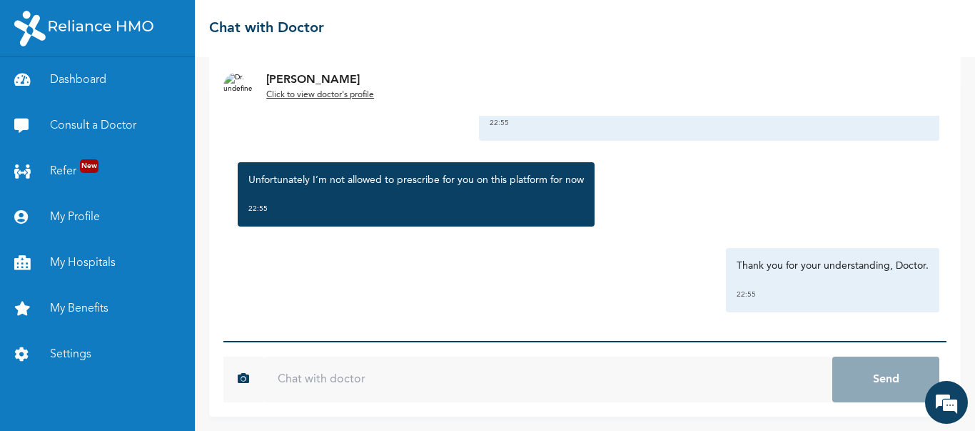
scroll to position [1474, 0]
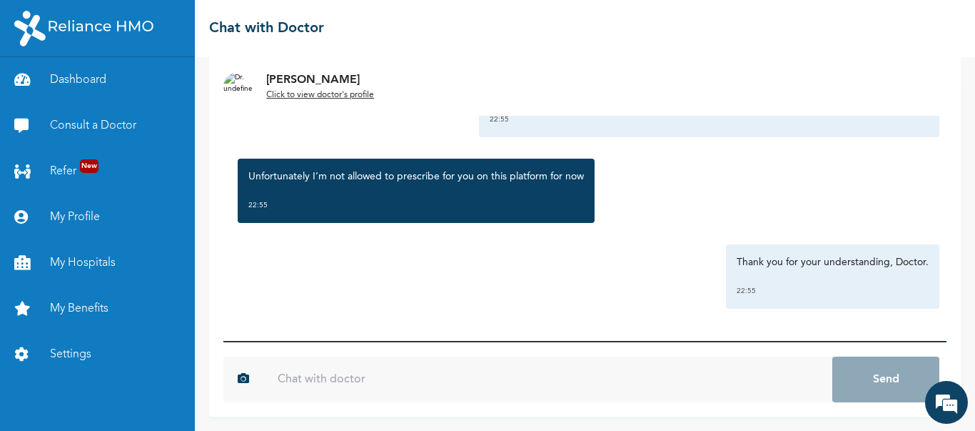
click at [338, 376] on input "text" at bounding box center [547, 379] width 569 height 46
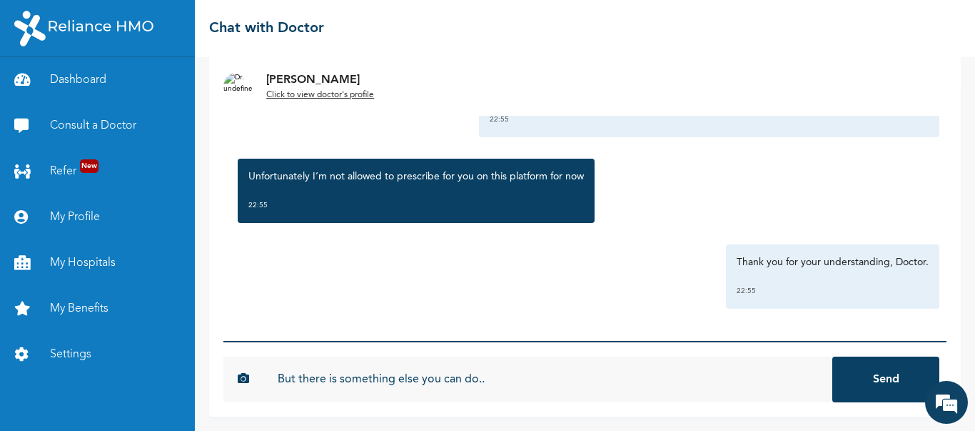
type input "But there is something else you can do.."
click at [832, 356] on button "Send" at bounding box center [885, 379] width 107 height 46
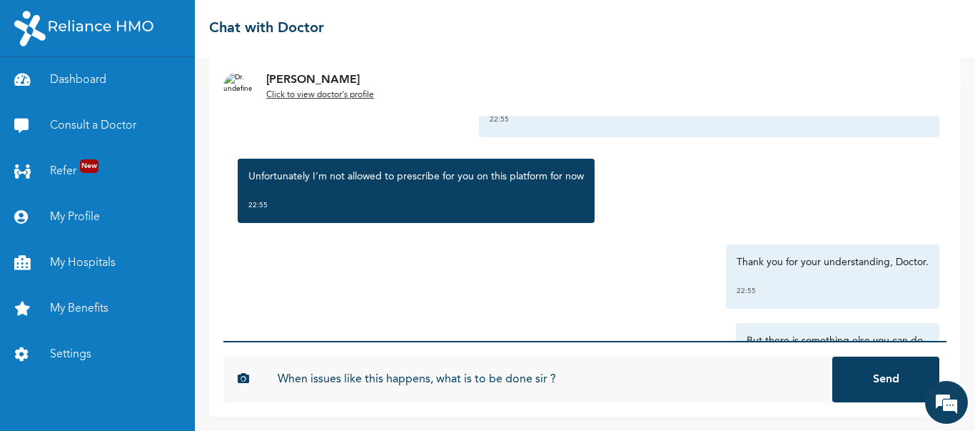
click at [593, 376] on input "When issues like this happens, what is to be done sir ?" at bounding box center [547, 379] width 569 height 46
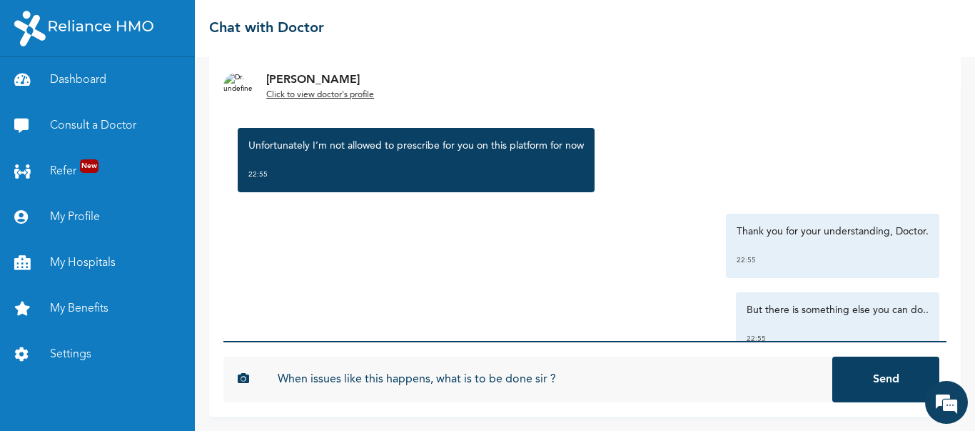
scroll to position [1481, 0]
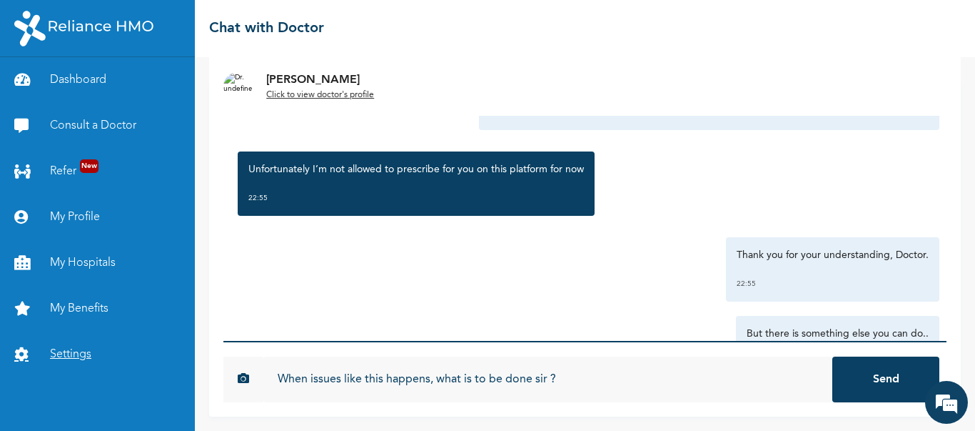
drag, startPoint x: 438, startPoint y: 378, endPoint x: 51, endPoint y: 376, distance: 387.0
click at [51, 376] on div "Dashboard Consult a Doctor Refer New My Profile My Hospitals My Benefits Settin…" at bounding box center [487, 215] width 975 height 431
type input "what is to be done sir ?"
click at [832, 356] on button "Send" at bounding box center [885, 379] width 107 height 46
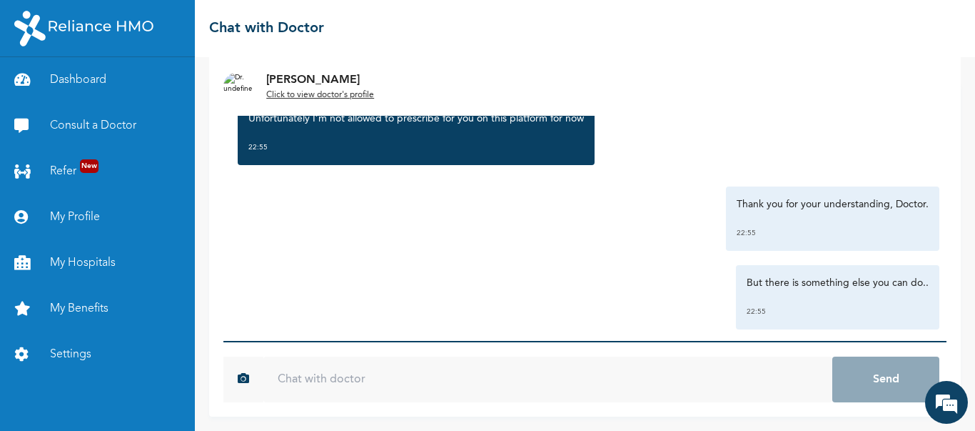
scroll to position [1552, 0]
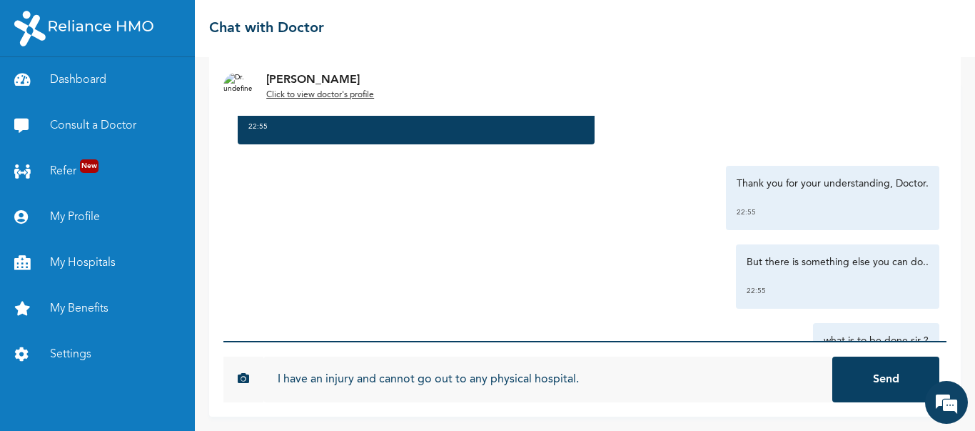
type input "I have an injury and cannot go out to any physical hospital."
click at [832, 356] on button "Send" at bounding box center [885, 379] width 107 height 46
type input "What is to be done please ?"
click at [832, 356] on button "Send" at bounding box center [885, 379] width 107 height 46
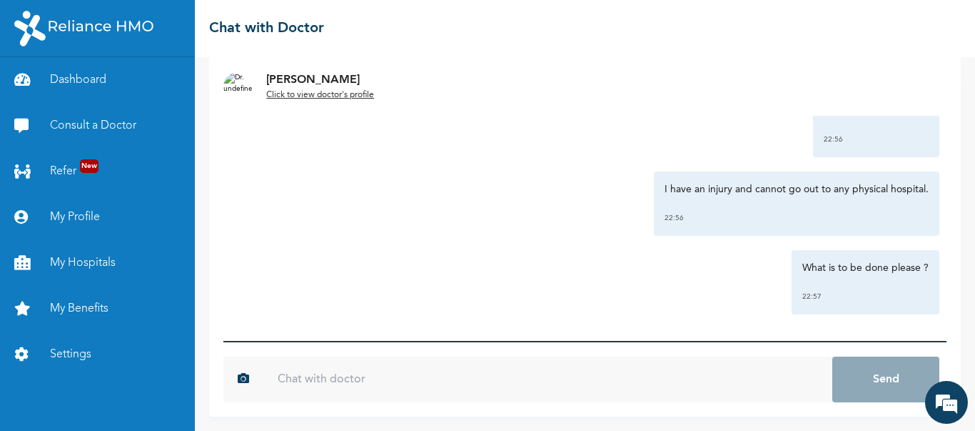
scroll to position [1788, 0]
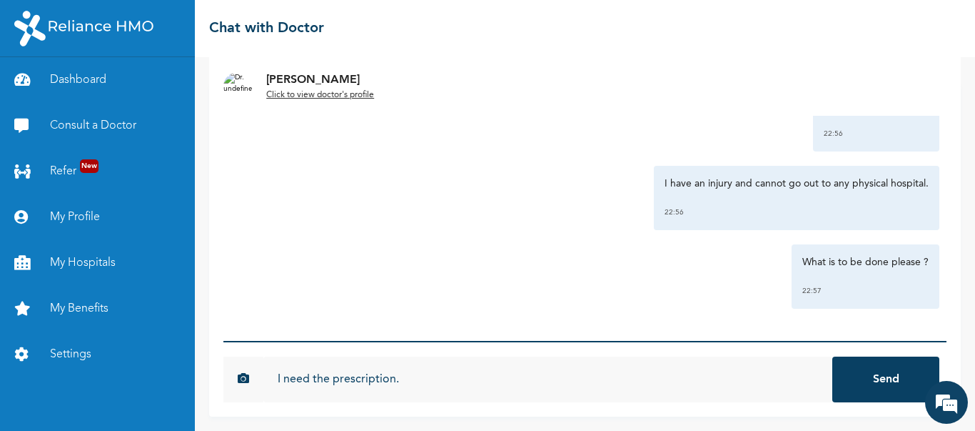
type input "I need the prescription."
click at [832, 356] on button "Send" at bounding box center [885, 379] width 107 height 46
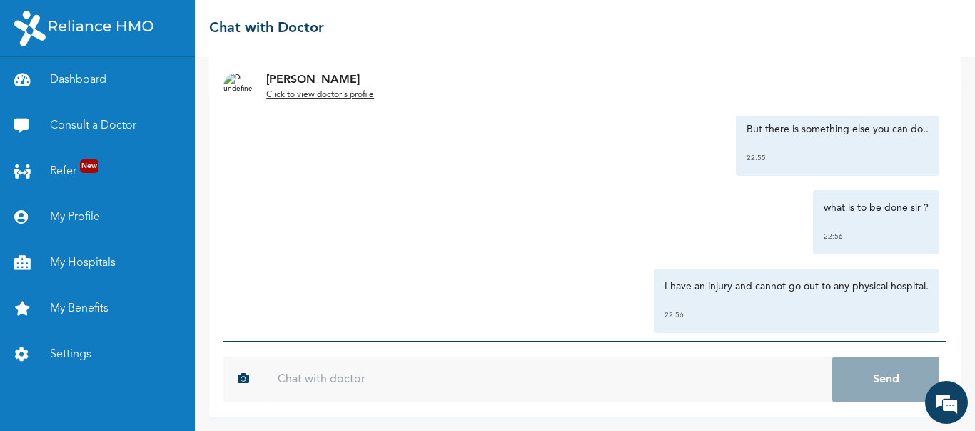
scroll to position [1866, 0]
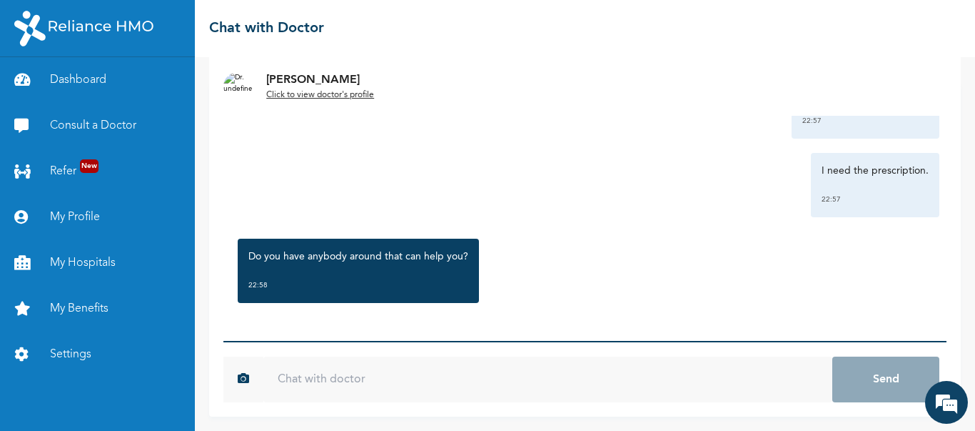
scroll to position [1959, 0]
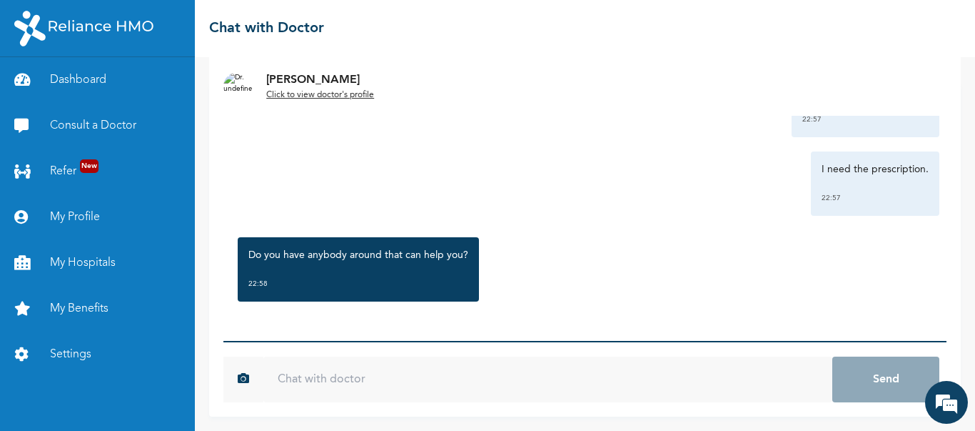
click at [389, 371] on input "text" at bounding box center [547, 379] width 569 height 46
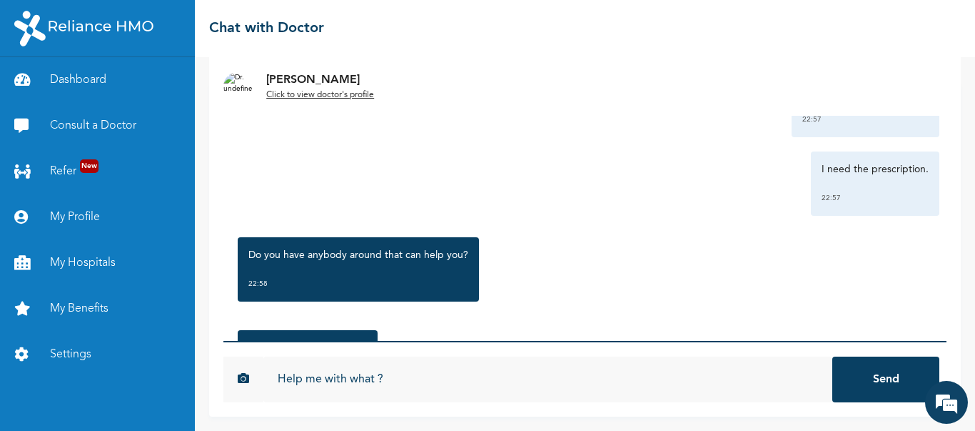
type input "Help me with what ?"
click at [832, 356] on button "Send" at bounding box center [885, 379] width 107 height 46
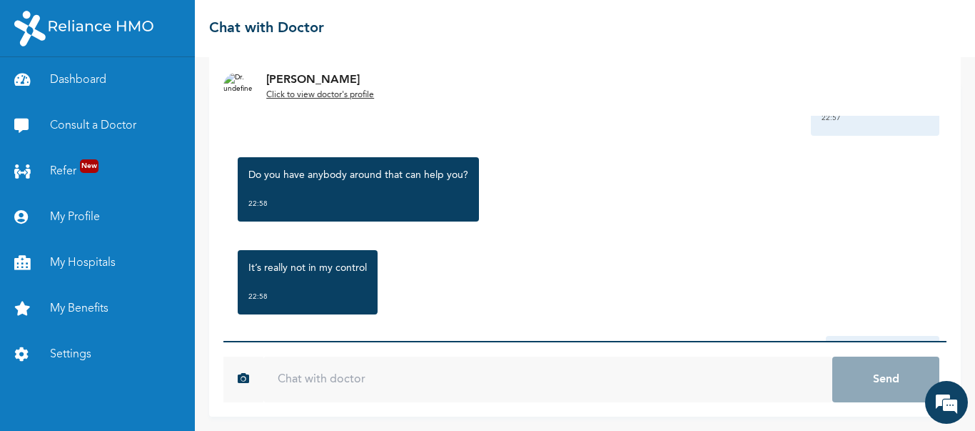
scroll to position [2130, 0]
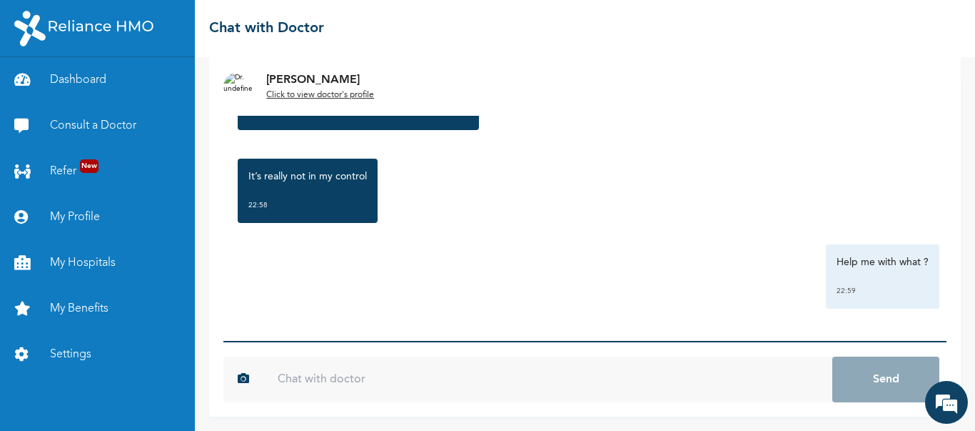
click at [482, 371] on input "text" at bounding box center [547, 379] width 569 height 46
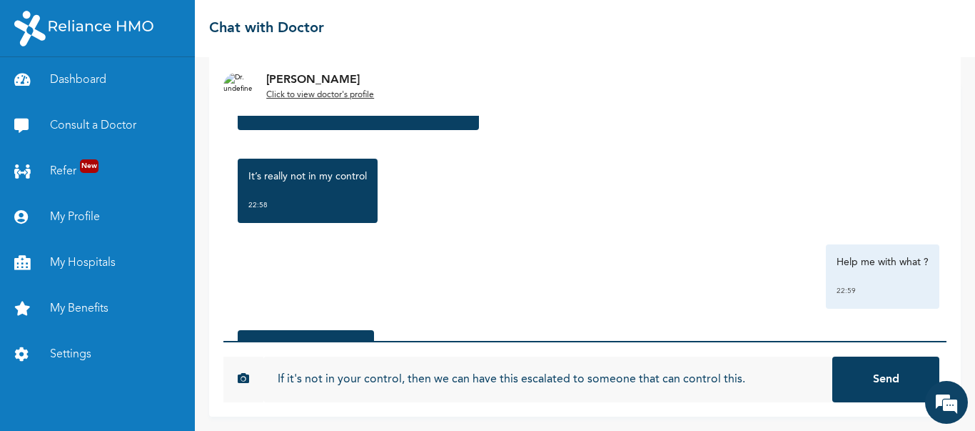
type input "If it's not in your control, then we can have this escalated to someone that ca…"
click at [832, 356] on button "Send" at bounding box center [885, 379] width 107 height 46
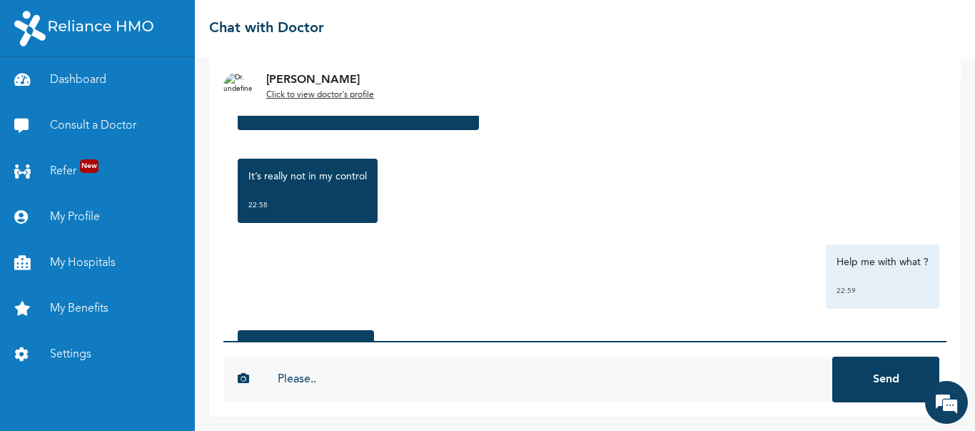
type input "Please.."
click at [832, 356] on button "Send" at bounding box center [885, 379] width 107 height 46
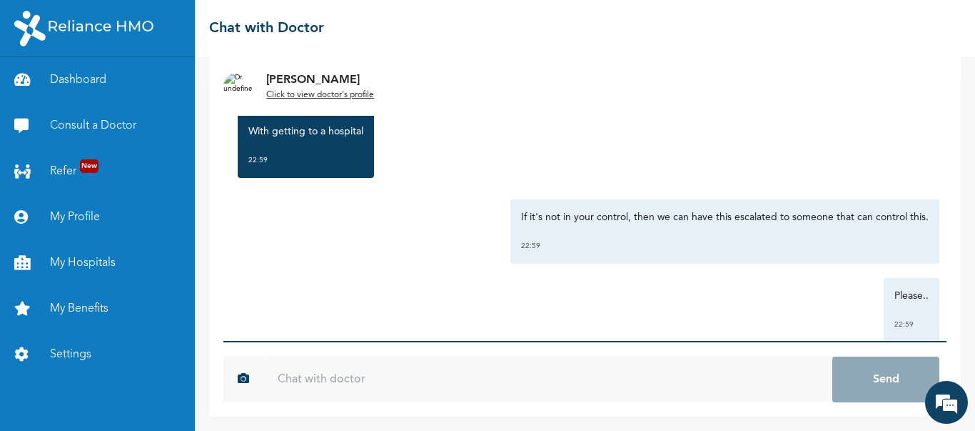
scroll to position [2380, 0]
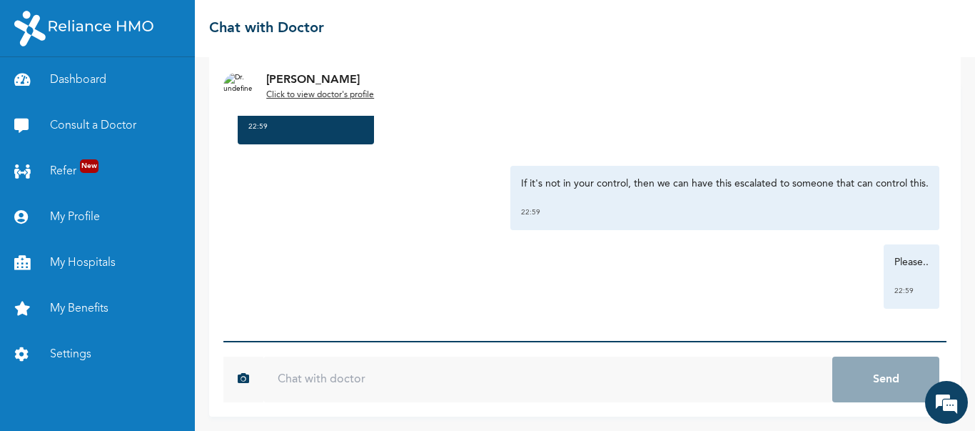
click at [467, 373] on input "text" at bounding box center [547, 379] width 569 height 46
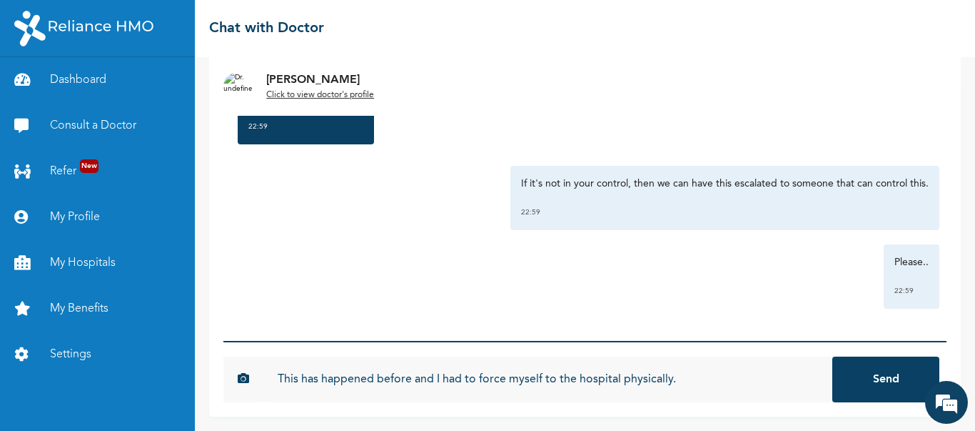
type input "This has happened before and I had to force myself to the hospital physically."
click at [832, 356] on button "Send" at bounding box center [885, 379] width 107 height 46
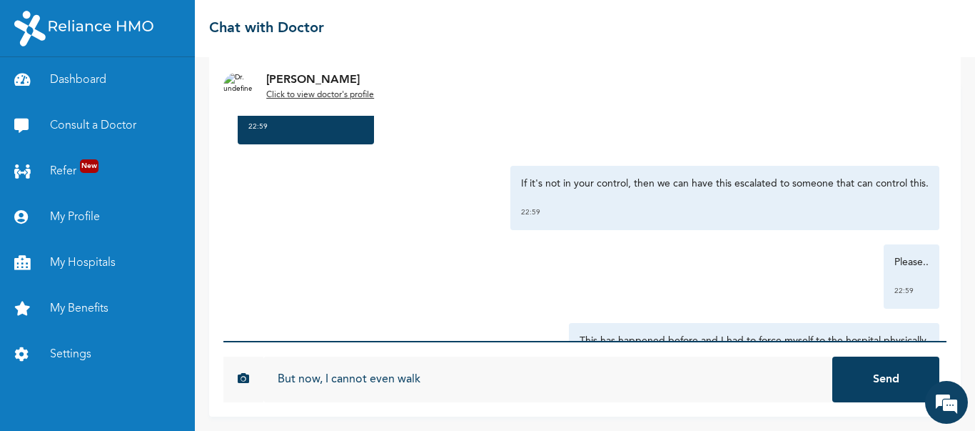
type input "But now, I cannot even walk"
click at [832, 356] on button "Send" at bounding box center [885, 379] width 107 height 46
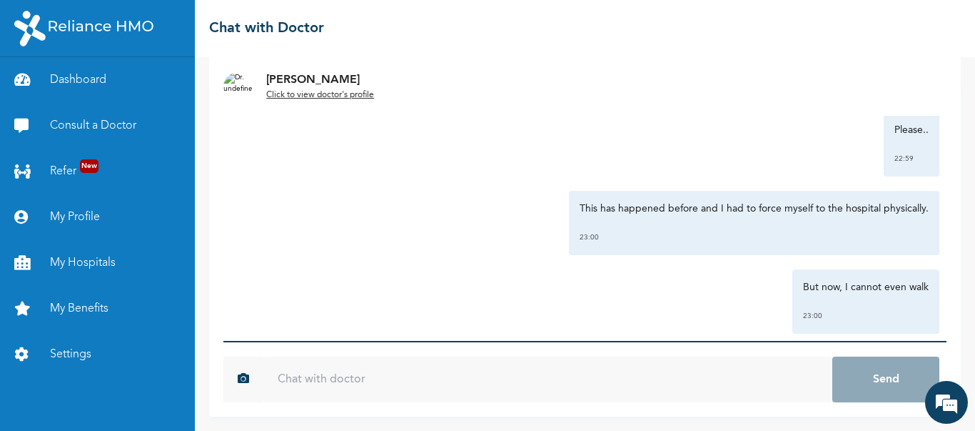
scroll to position [2537, 0]
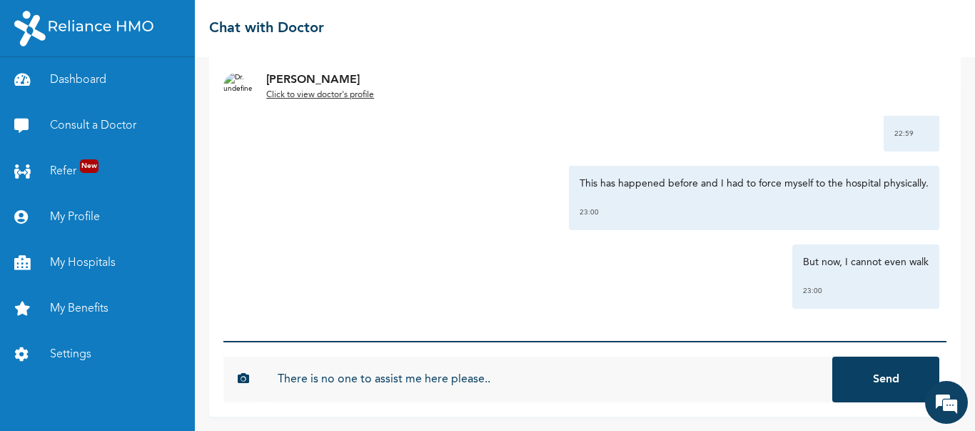
type input "There is no one to assist me here please.."
click at [832, 356] on button "Send" at bounding box center [885, 379] width 107 height 46
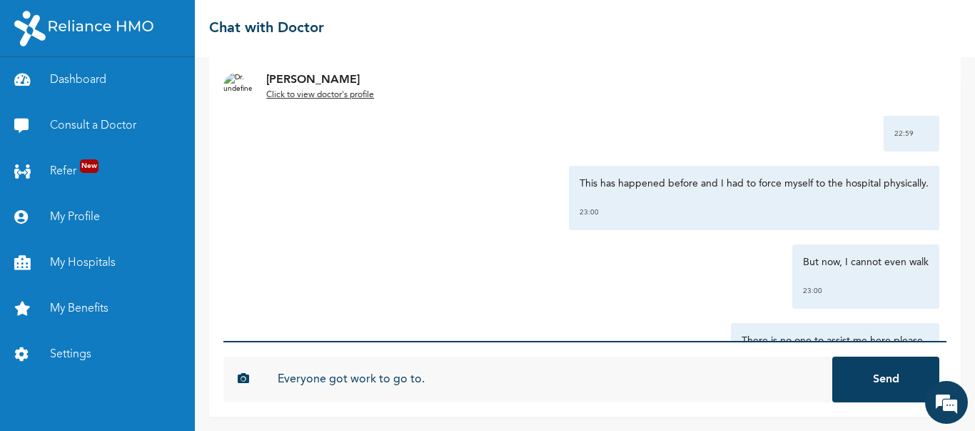
type input "Everyone got work to go to."
click at [832, 356] on button "Send" at bounding box center [885, 379] width 107 height 46
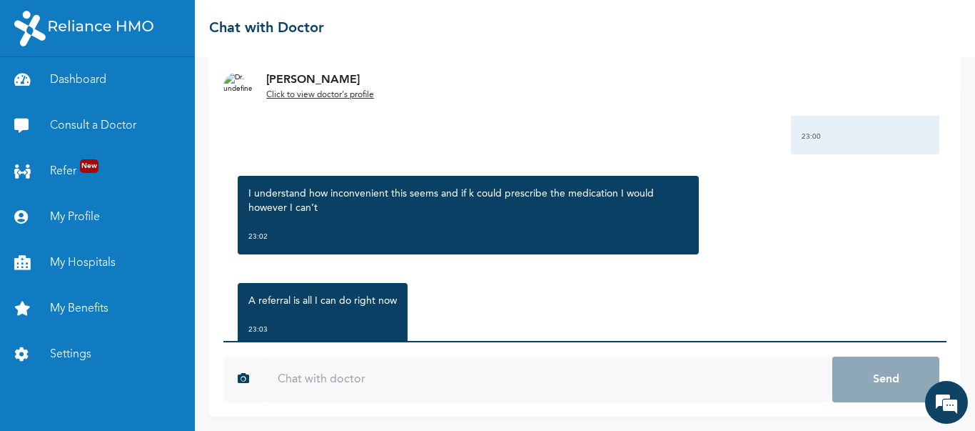
scroll to position [2894, 0]
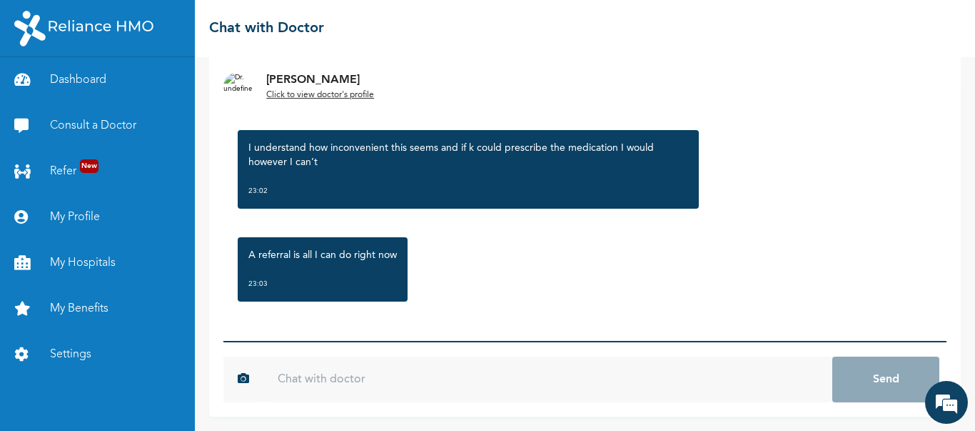
click at [595, 388] on input "text" at bounding box center [547, 379] width 569 height 46
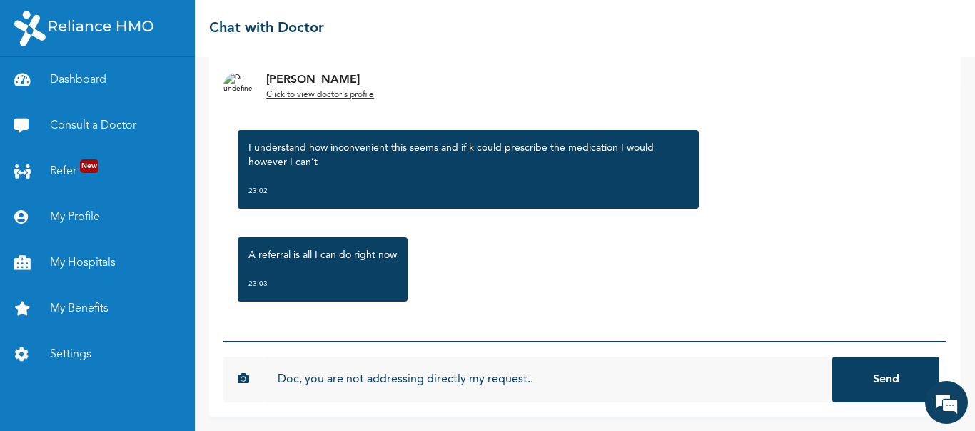
type input "Doc, you are not addressing directly my request.."
click at [832, 356] on button "Send" at bounding box center [885, 379] width 107 height 46
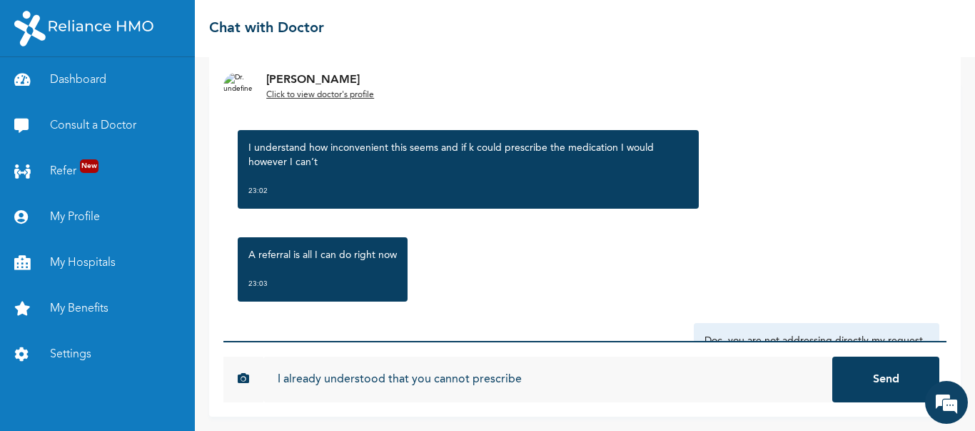
type input "I already understood that you cannot prescribe"
click at [832, 356] on button "Send" at bounding box center [885, 379] width 107 height 46
type input "My request now is for you to make an escalation."
click at [832, 356] on button "Send" at bounding box center [885, 379] width 107 height 46
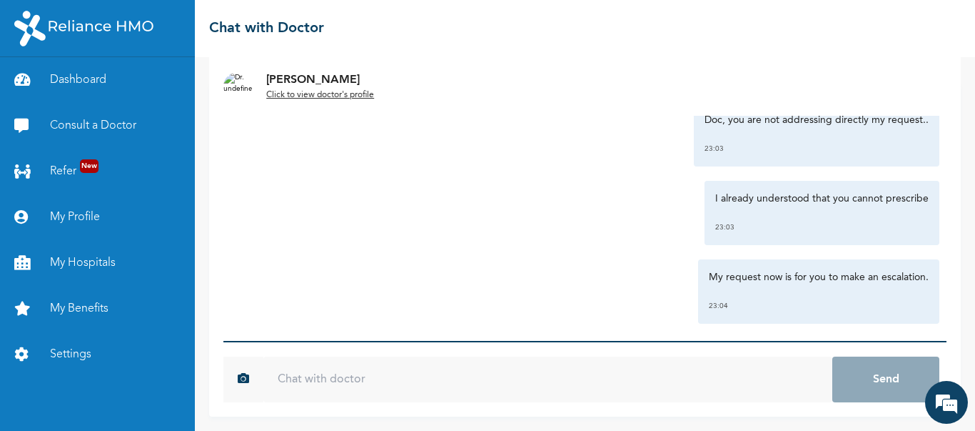
scroll to position [3130, 0]
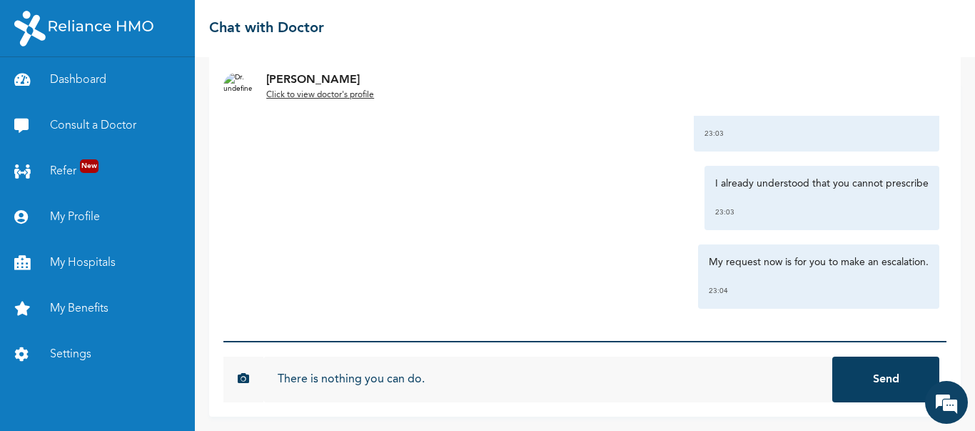
type input "There is nothing you can do."
click at [832, 356] on button "Send" at bounding box center [885, 379] width 107 height 46
type input "Then escalate please.."
click at [832, 356] on button "Send" at bounding box center [885, 379] width 107 height 46
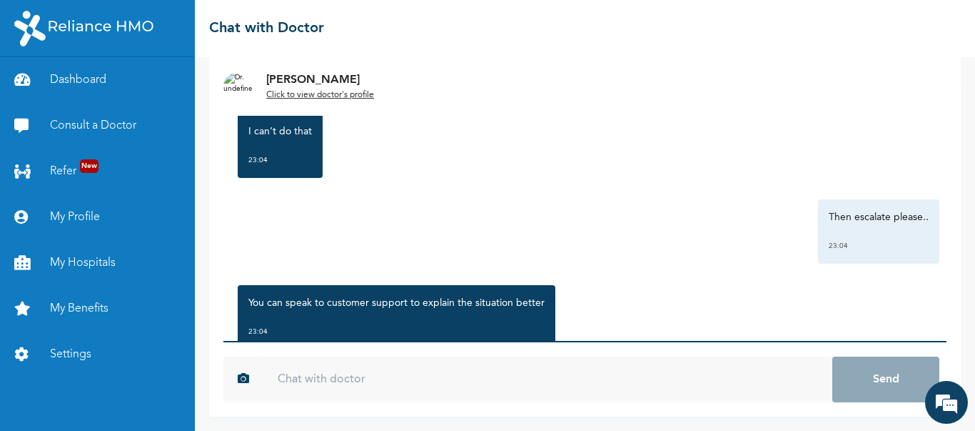
scroll to position [3473, 0]
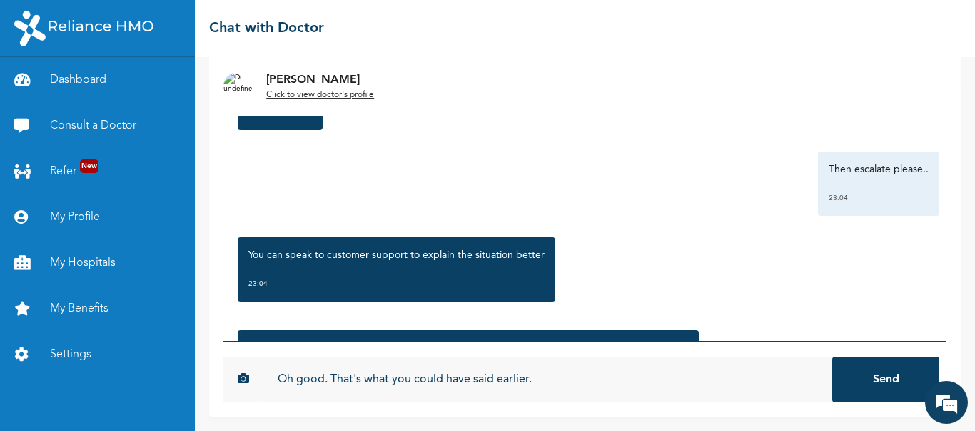
type input "Oh good. That's what you could have said earlier."
click at [832, 356] on button "Send" at bounding box center [885, 379] width 107 height 46
type input "Thank you Doc, I will reach support now."
click at [832, 356] on button "Send" at bounding box center [885, 379] width 107 height 46
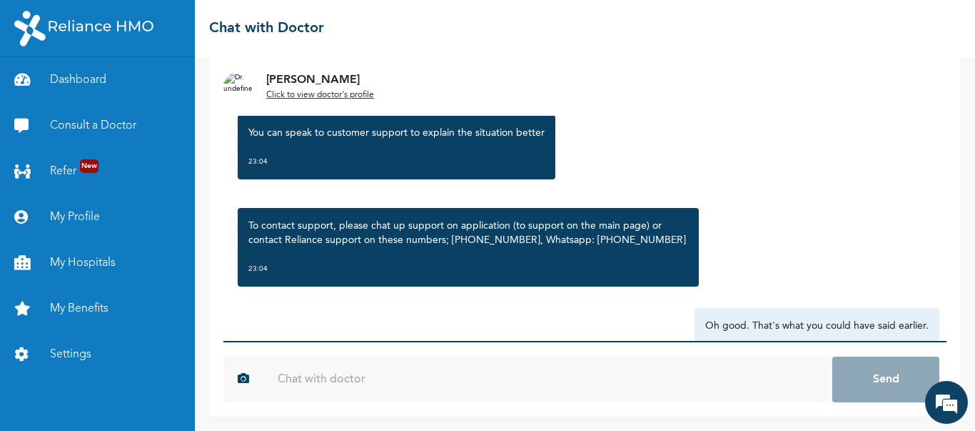
scroll to position [3594, 0]
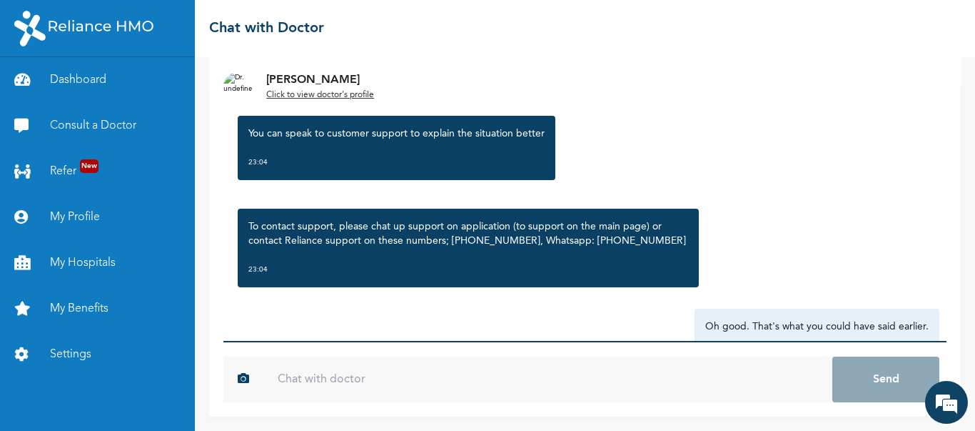
click at [598, 238] on p "To contact support, please chat up support on application (to support on the ma…" at bounding box center [467, 233] width 439 height 29
copy p "017001580"
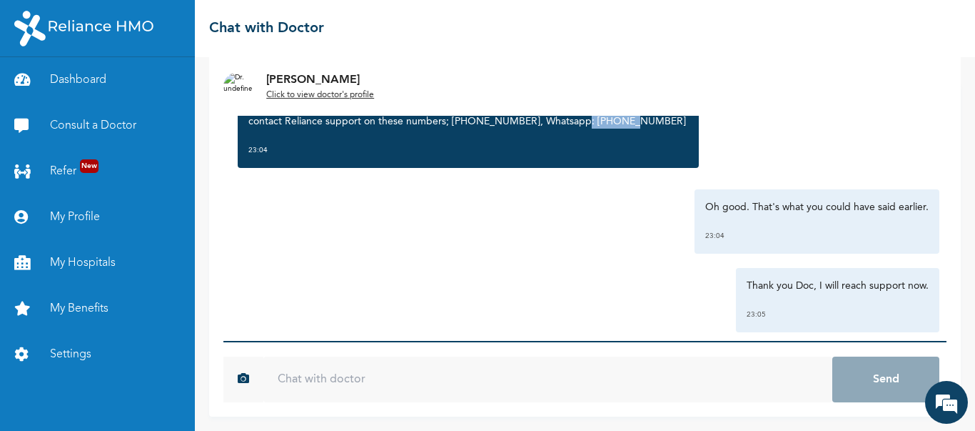
scroll to position [3737, 0]
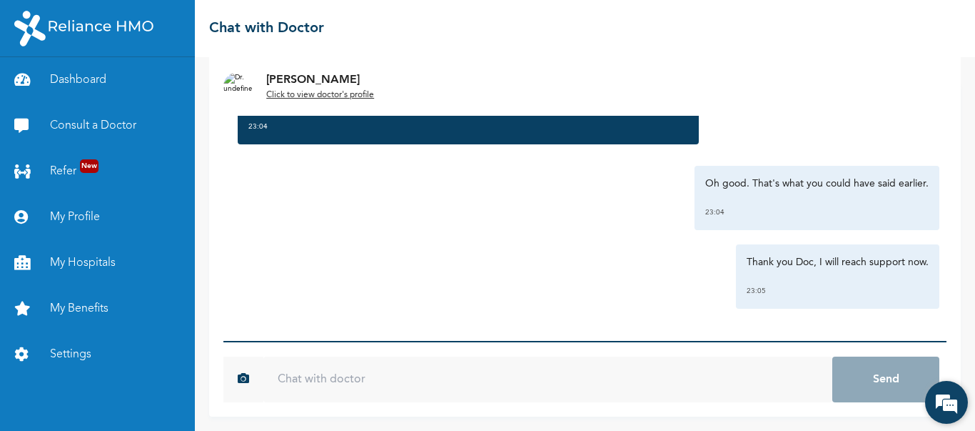
click at [954, 406] on em at bounding box center [946, 402] width 39 height 39
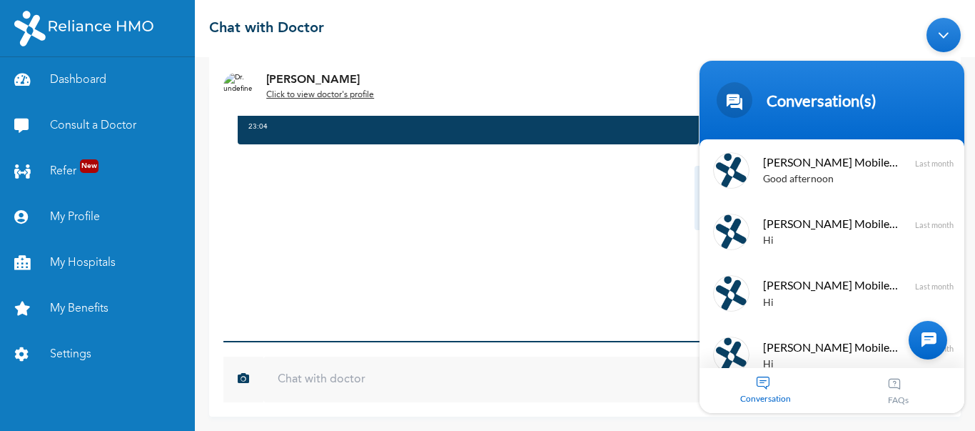
click at [788, 339] on span "[PERSON_NAME] Mobile Assistant" at bounding box center [830, 346] width 135 height 19
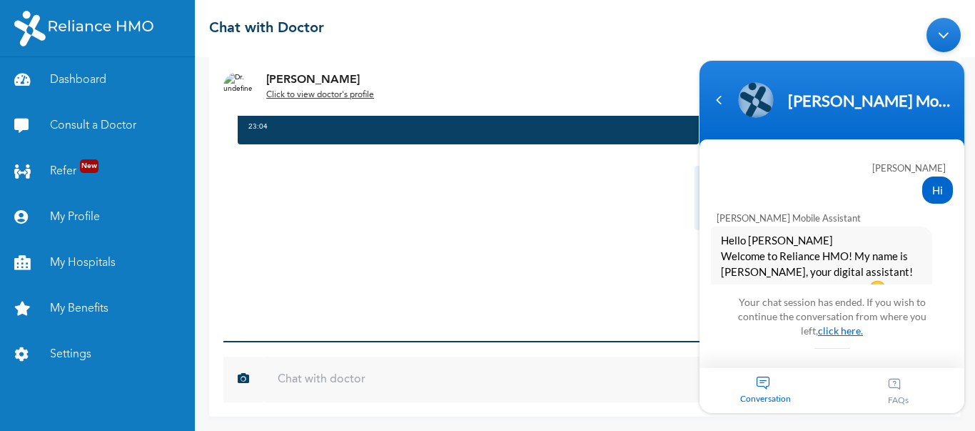
click at [836, 333] on link "click here." at bounding box center [840, 330] width 45 height 12
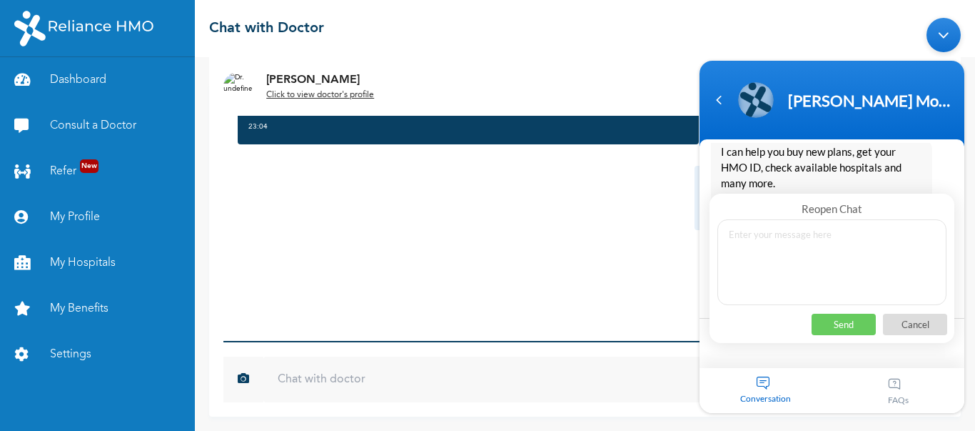
scroll to position [414, 0]
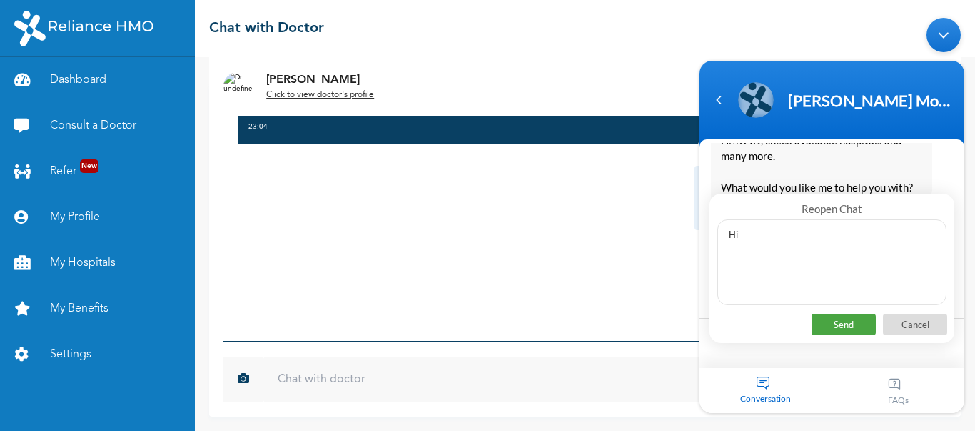
type textarea "Hi'"
click at [849, 326] on p "Send" at bounding box center [844, 323] width 64 height 21
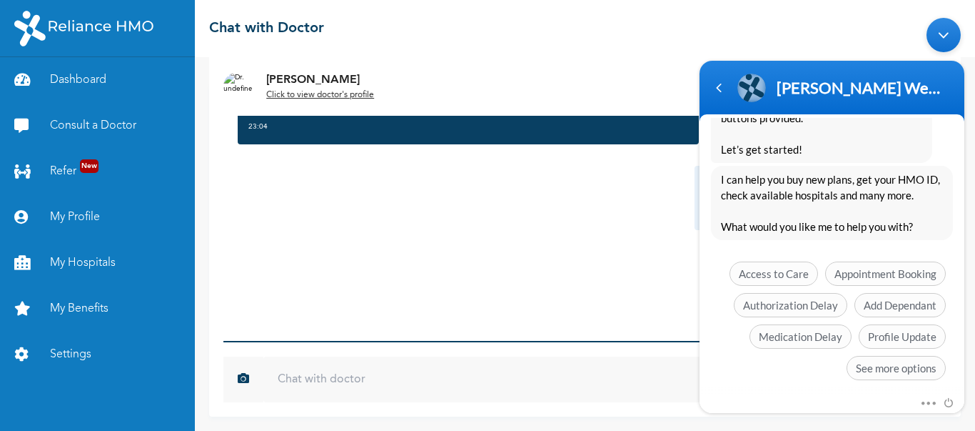
scroll to position [1012, 0]
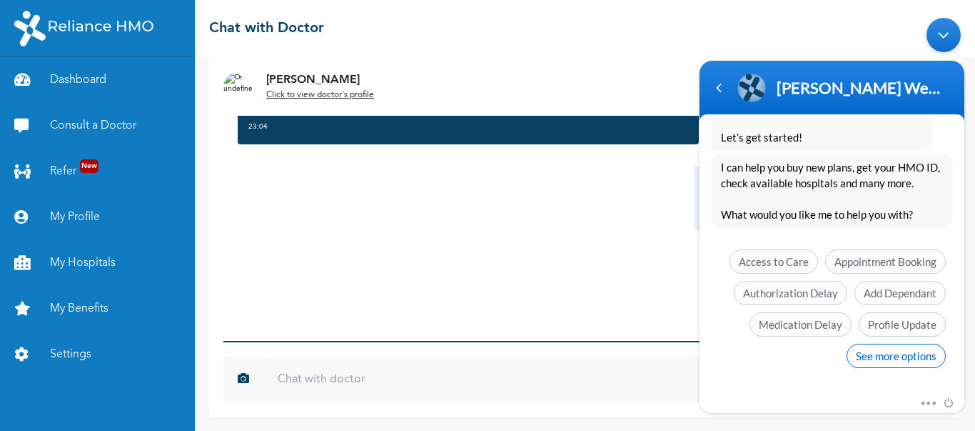
click at [891, 356] on span "See more options" at bounding box center [896, 355] width 99 height 24
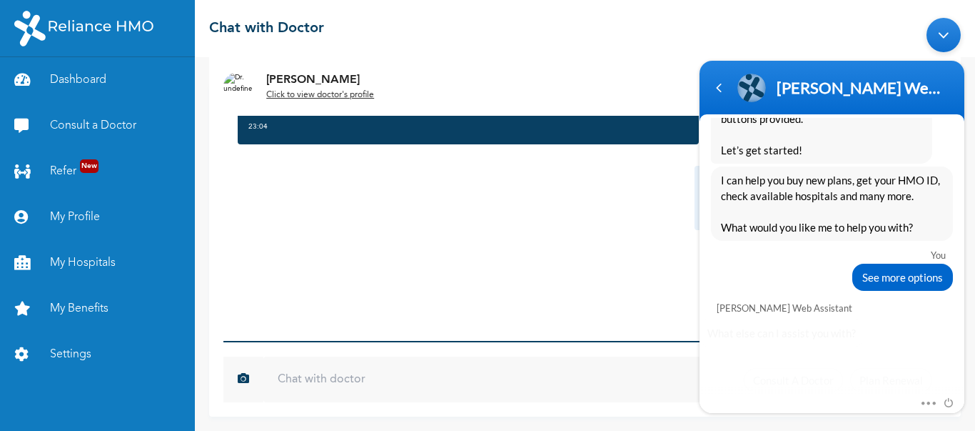
scroll to position [1117, 0]
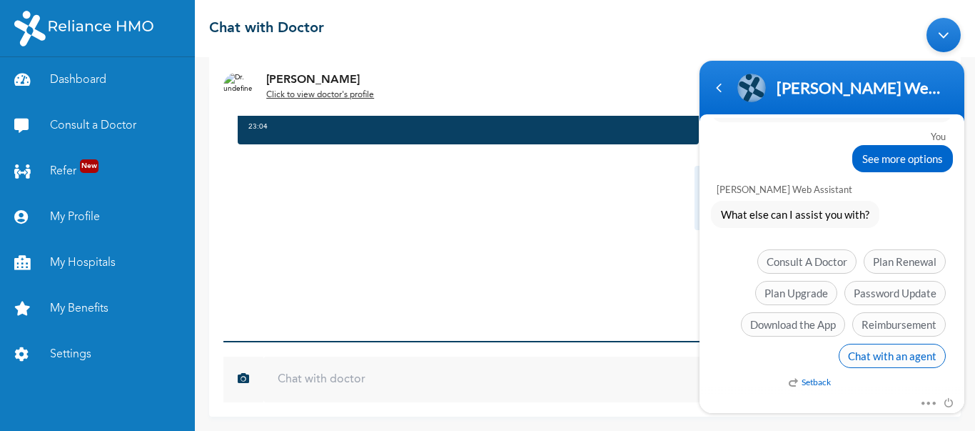
click at [895, 356] on span "Chat with an agent" at bounding box center [892, 355] width 107 height 24
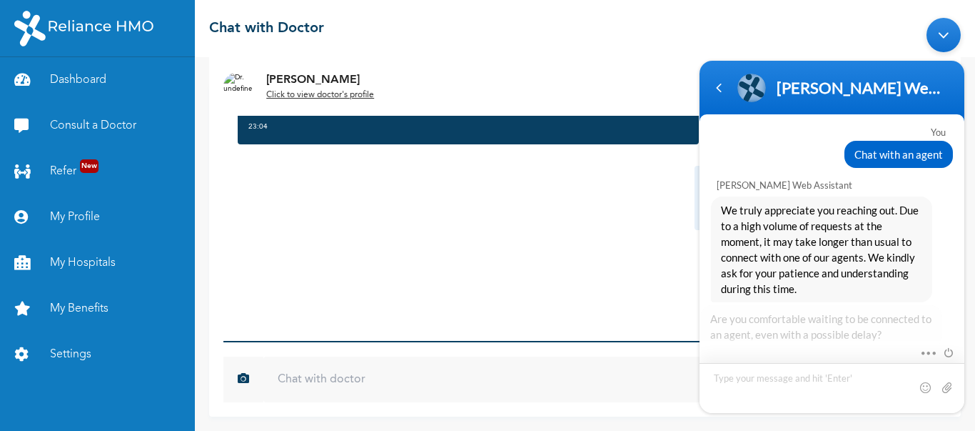
scroll to position [1334, 0]
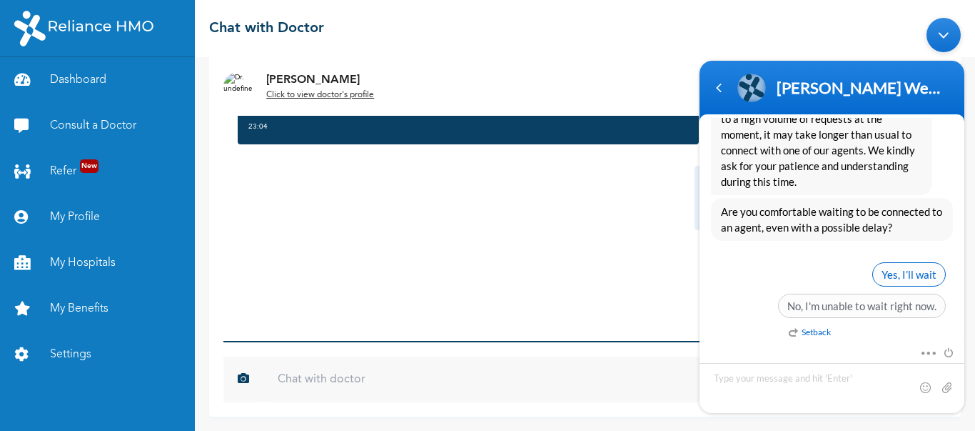
click at [926, 278] on span "Yes, I’ll wait" at bounding box center [909, 274] width 74 height 24
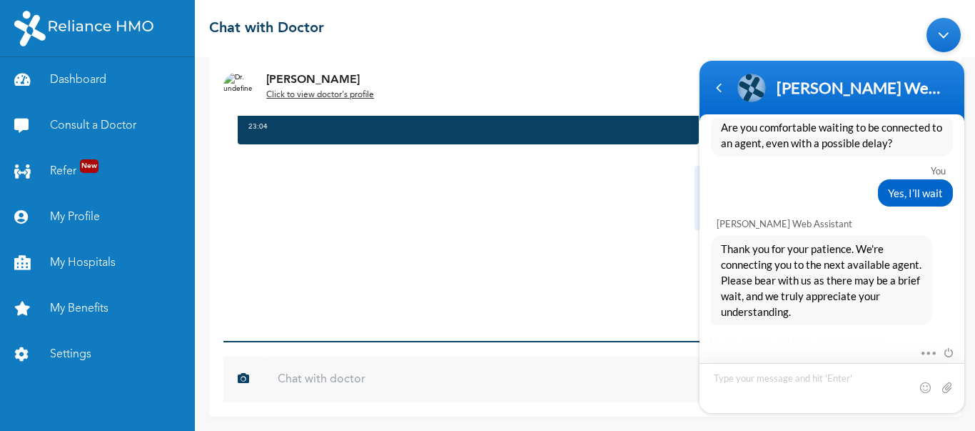
scroll to position [1464, 0]
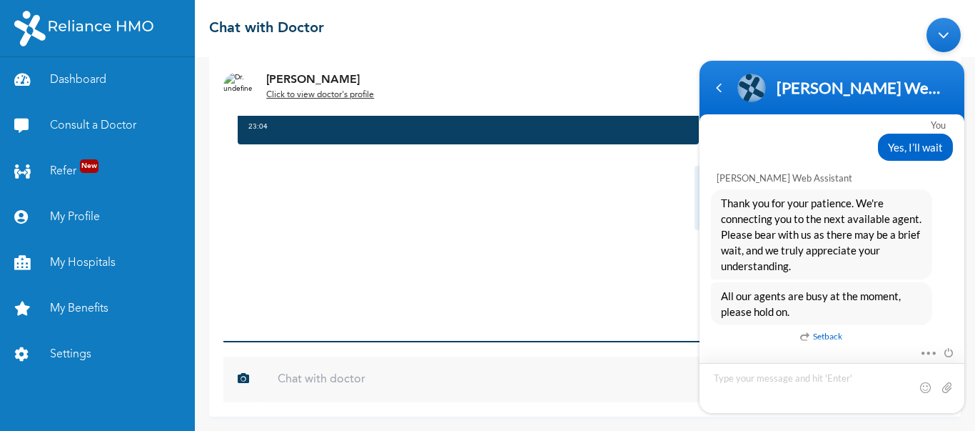
click at [802, 380] on textarea "Type your message and hit 'Enter'" at bounding box center [832, 388] width 265 height 50
type textarea "Okay"
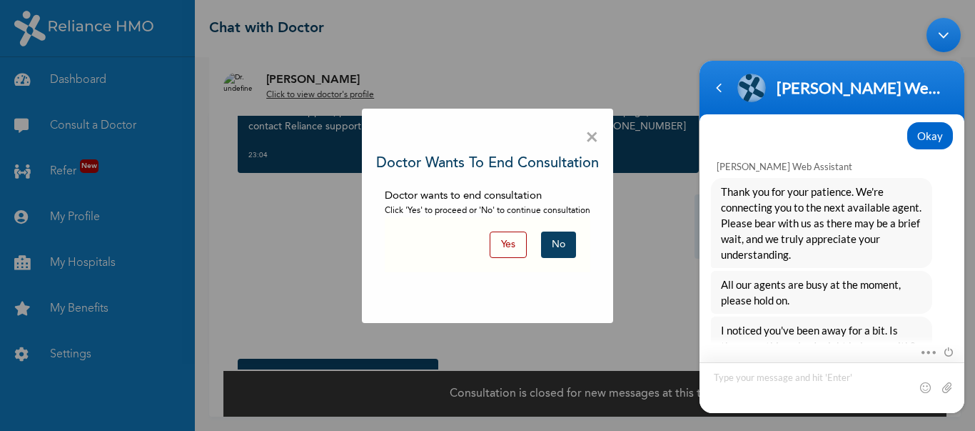
scroll to position [1711, 0]
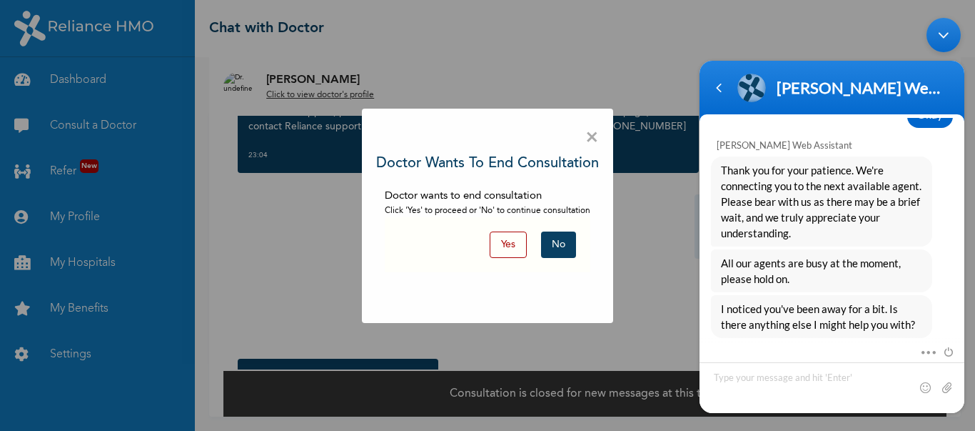
click at [513, 243] on button "Yes" at bounding box center [508, 244] width 37 height 26
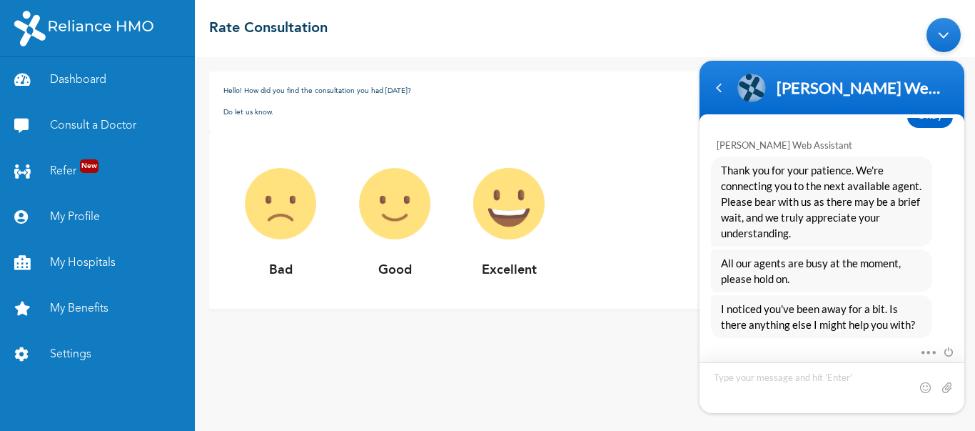
click at [788, 373] on textarea "Type your message and hit 'Enter'" at bounding box center [832, 387] width 265 height 51
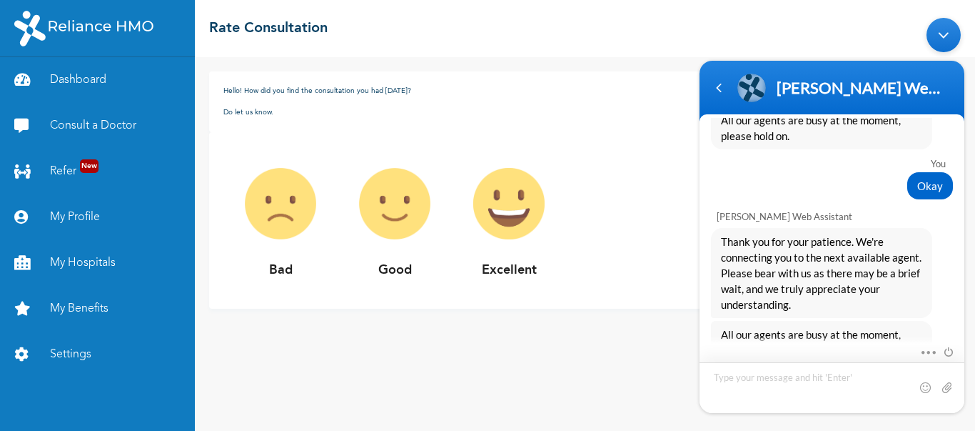
scroll to position [1711, 0]
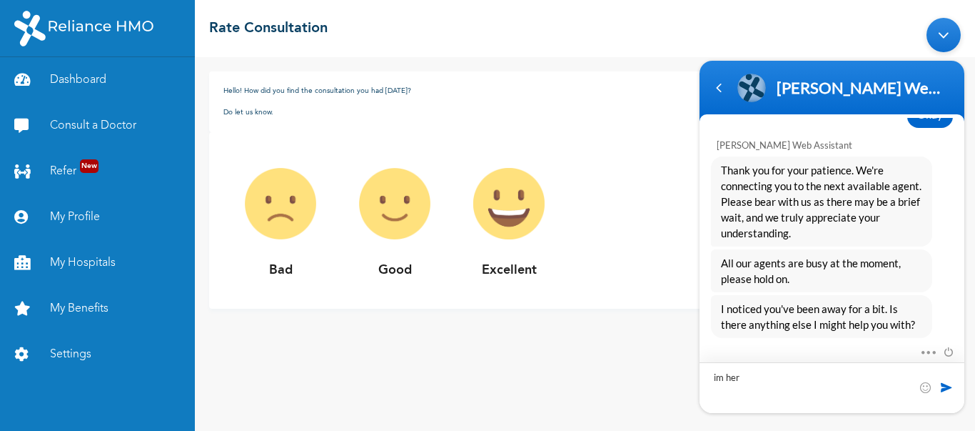
type textarea "im here"
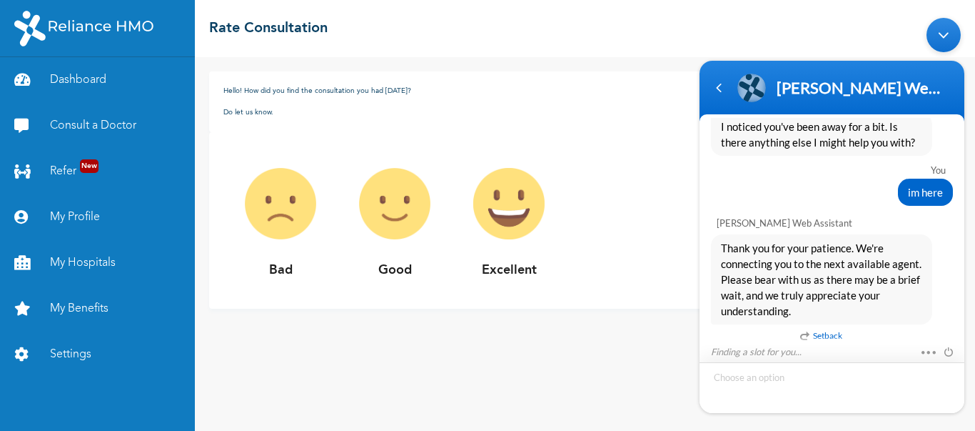
scroll to position [1939, 0]
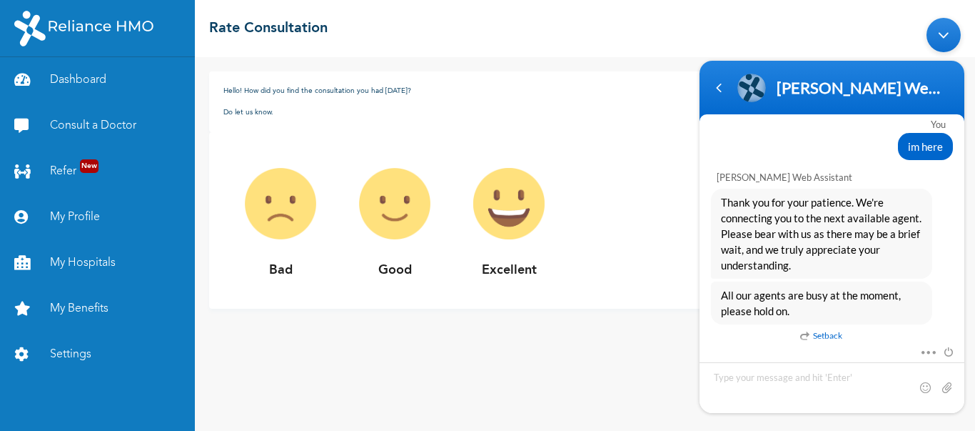
click at [357, 268] on p "Good" at bounding box center [395, 270] width 114 height 19
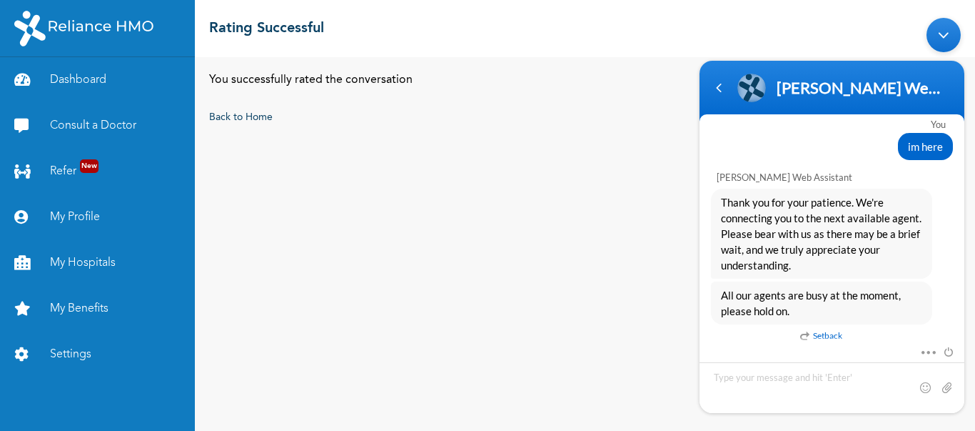
click at [348, 176] on div "You successfully rated the conversation Back to Home" at bounding box center [585, 243] width 780 height 373
